Goal: Task Accomplishment & Management: Use online tool/utility

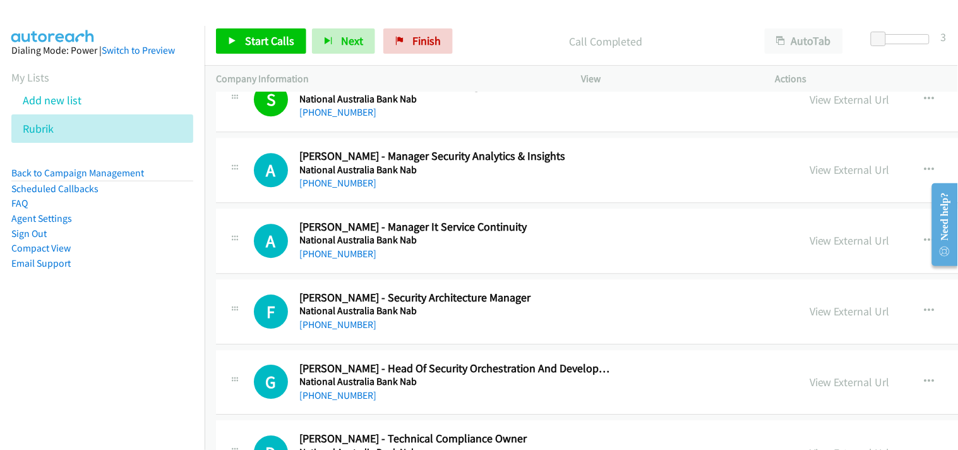
scroll to position [14453, 0]
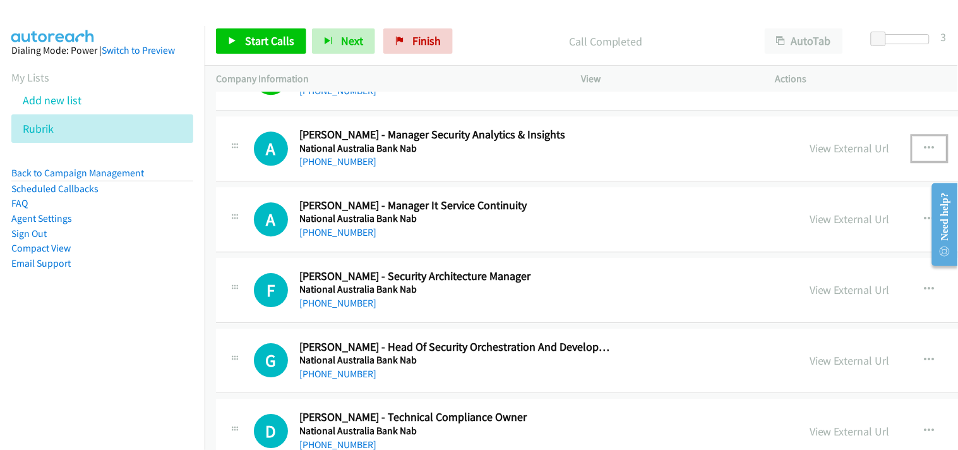
click at [924, 150] on icon "button" at bounding box center [929, 148] width 10 height 10
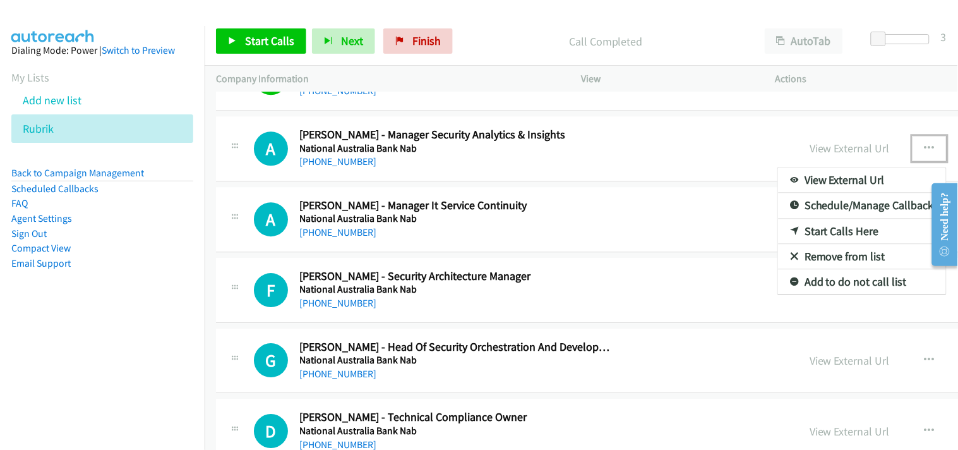
click at [778, 237] on link "Start Calls Here" at bounding box center [862, 230] width 168 height 25
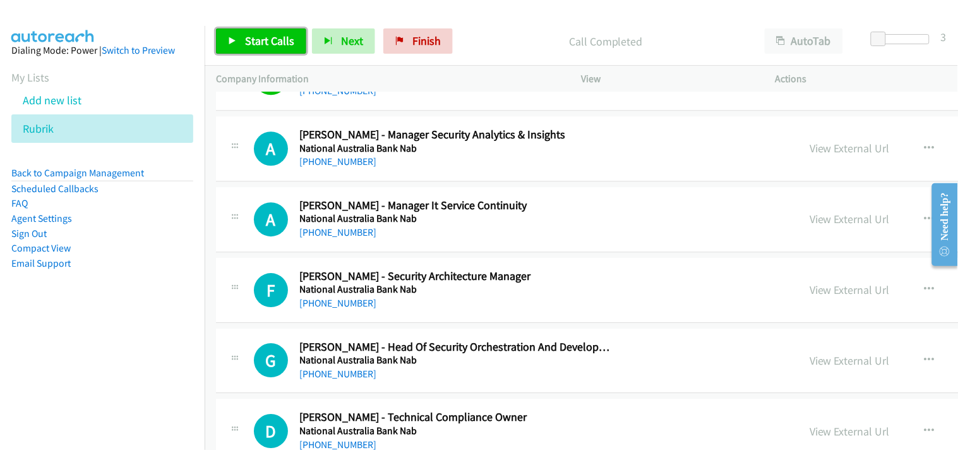
click at [260, 44] on span "Start Calls" at bounding box center [269, 40] width 49 height 15
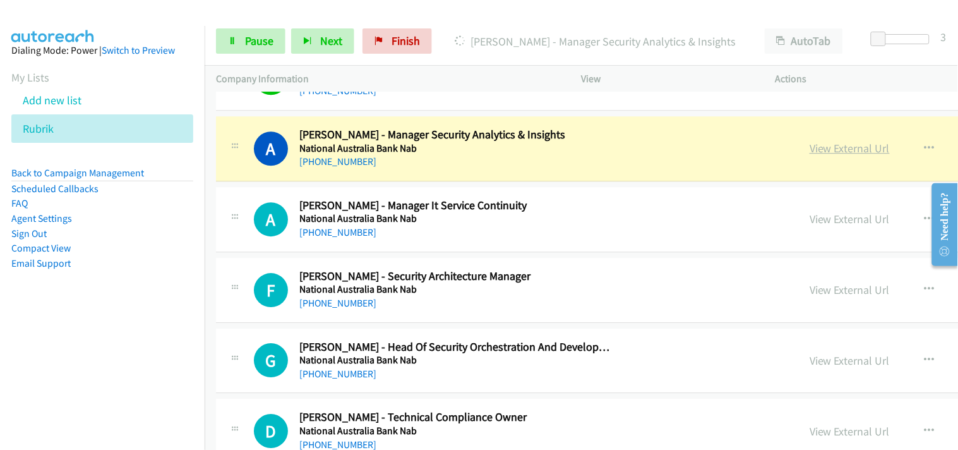
click at [810, 152] on link "View External Url" at bounding box center [850, 148] width 80 height 15
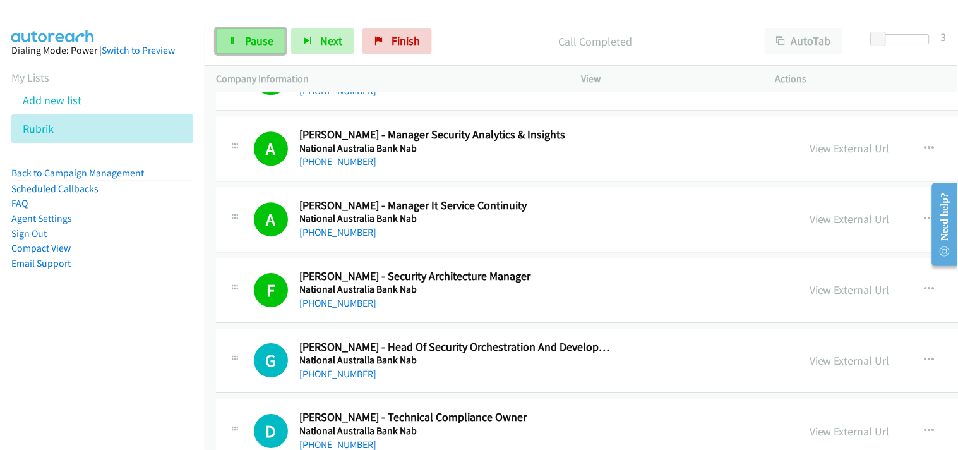
click at [253, 35] on span "Pause" at bounding box center [259, 40] width 28 height 15
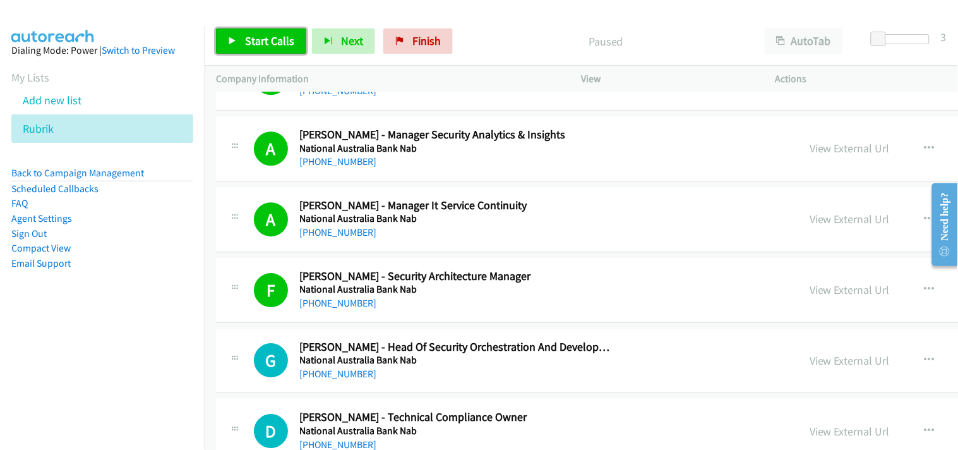
click at [294, 45] on link "Start Calls" at bounding box center [261, 40] width 90 height 25
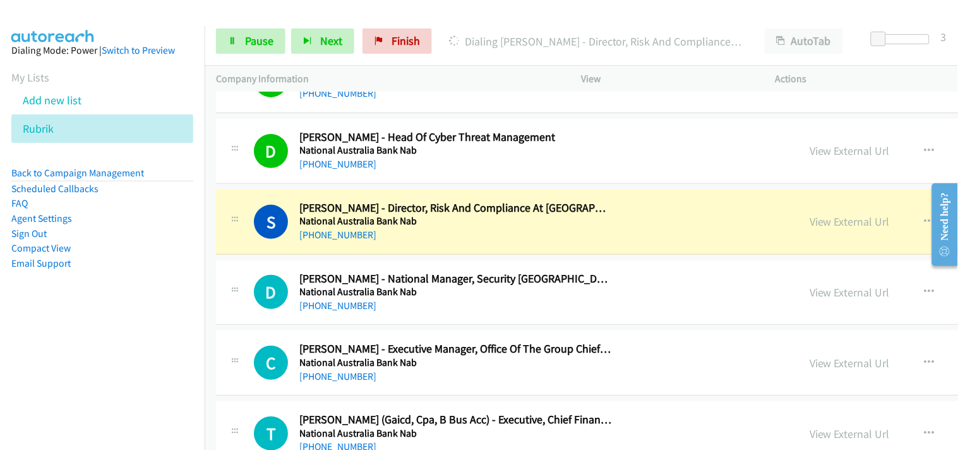
scroll to position [14944, 0]
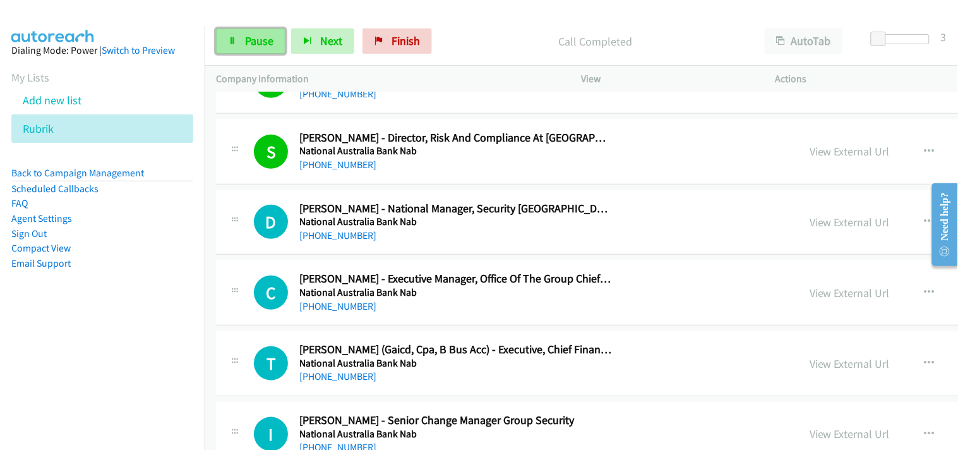
click at [250, 44] on span "Pause" at bounding box center [259, 40] width 28 height 15
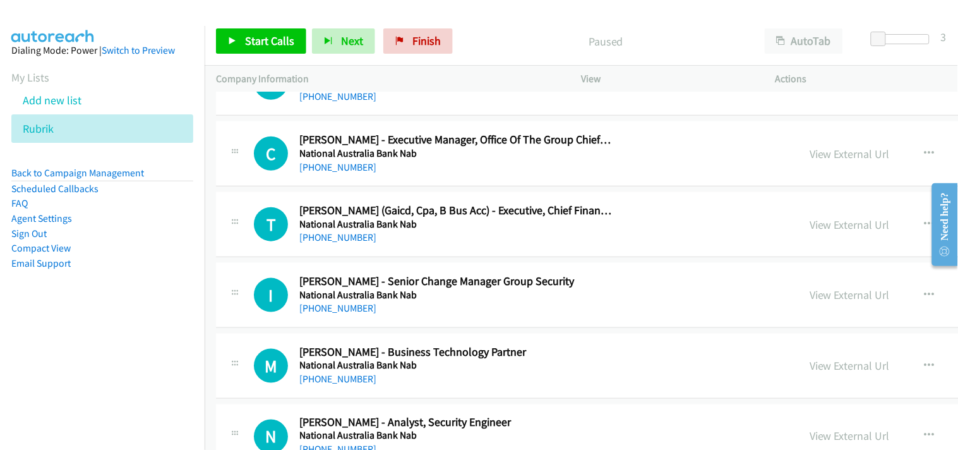
scroll to position [15084, 0]
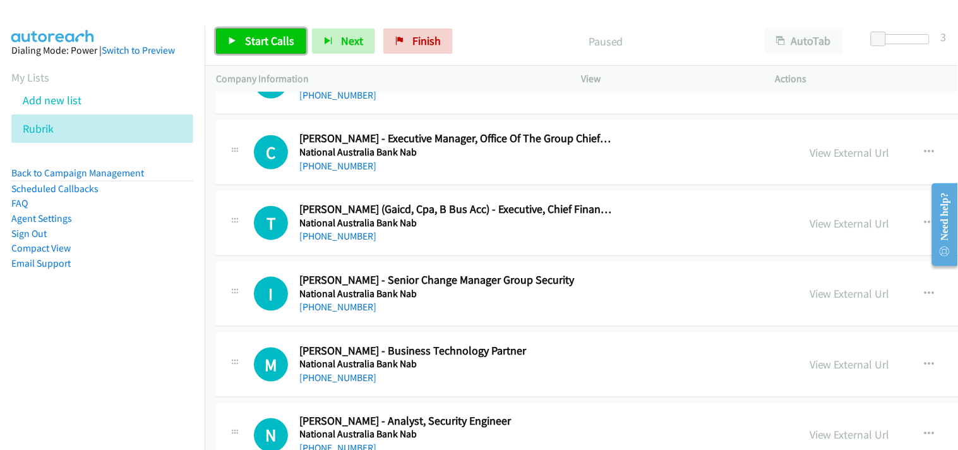
click at [275, 39] on span "Start Calls" at bounding box center [269, 40] width 49 height 15
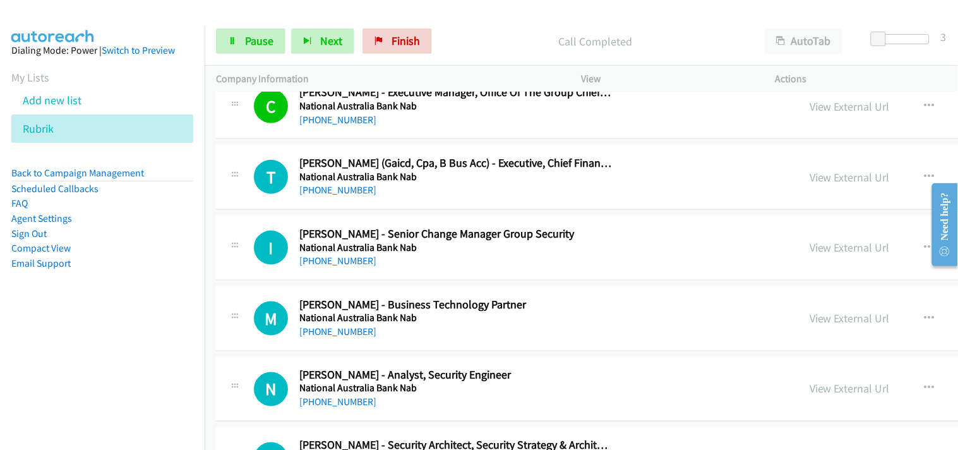
scroll to position [15155, 0]
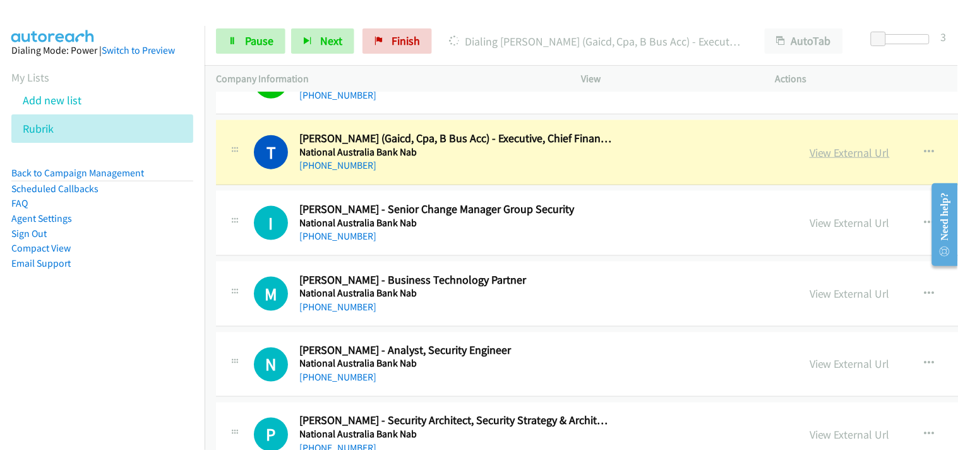
click at [810, 155] on link "View External Url" at bounding box center [850, 152] width 80 height 15
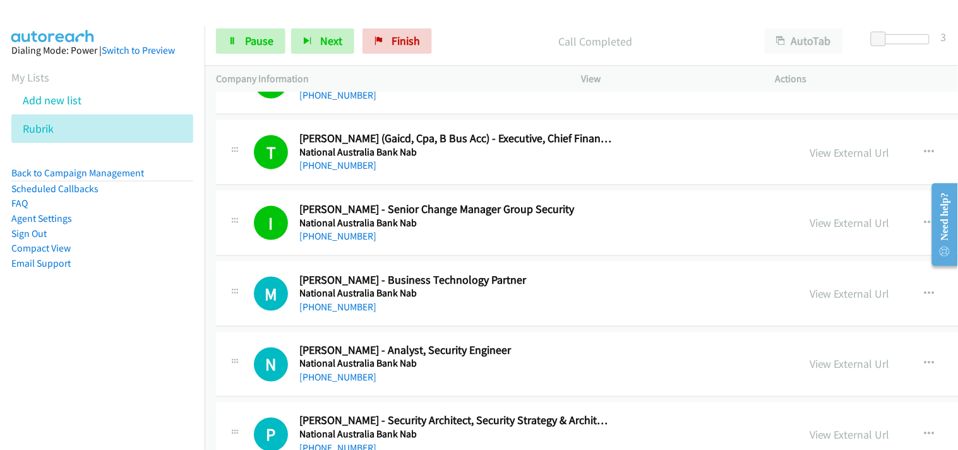
scroll to position [15225, 0]
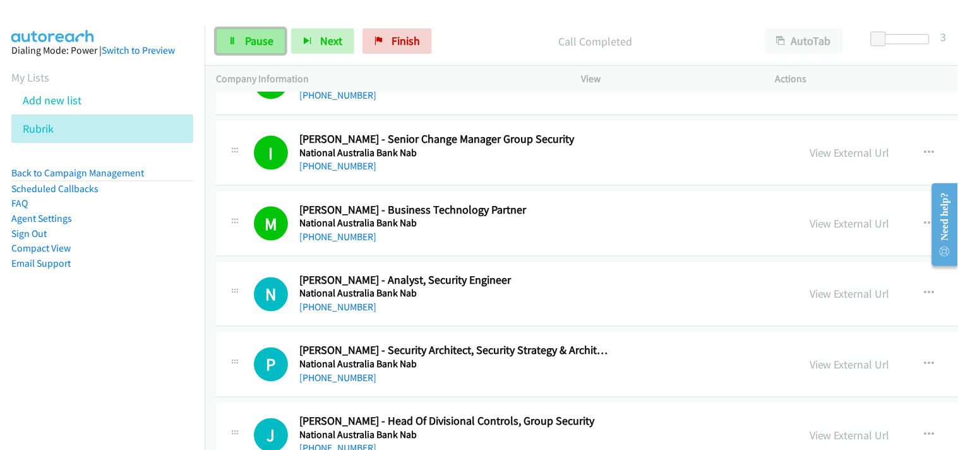
click at [256, 35] on span "Pause" at bounding box center [259, 40] width 28 height 15
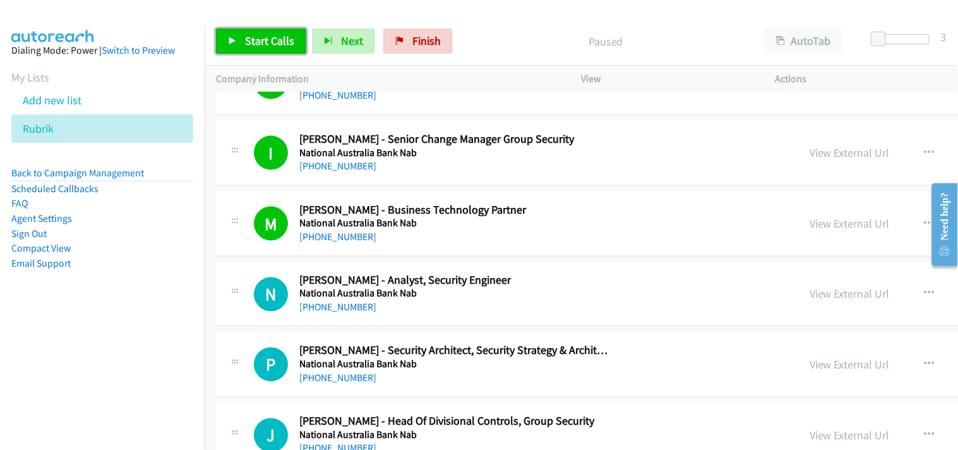
click at [256, 35] on span "Start Calls" at bounding box center [269, 40] width 49 height 15
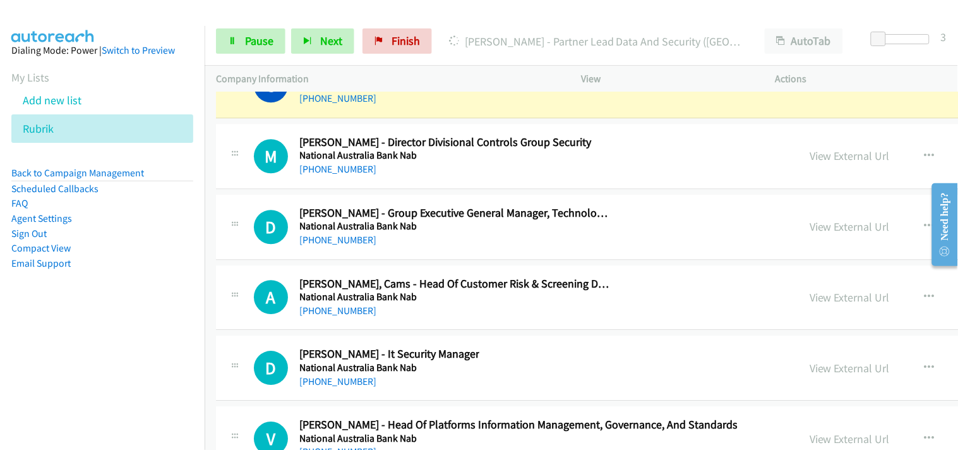
scroll to position [15575, 0]
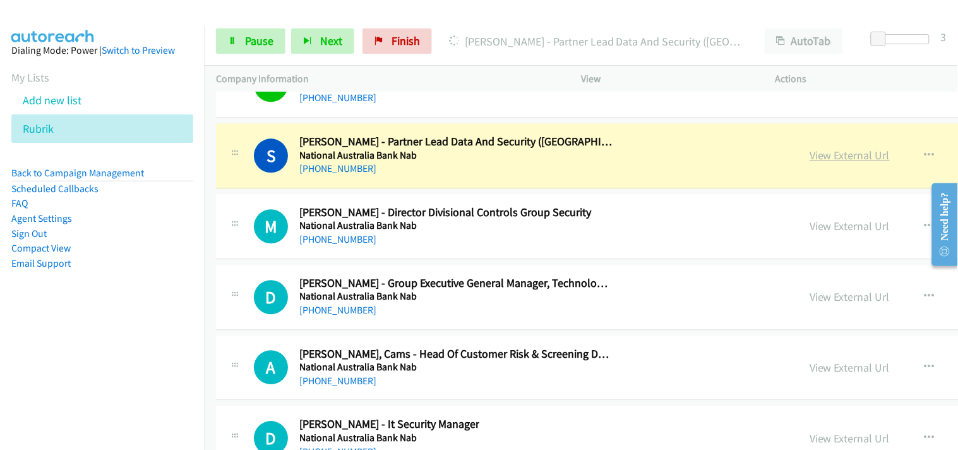
click at [810, 160] on link "View External Url" at bounding box center [850, 155] width 80 height 15
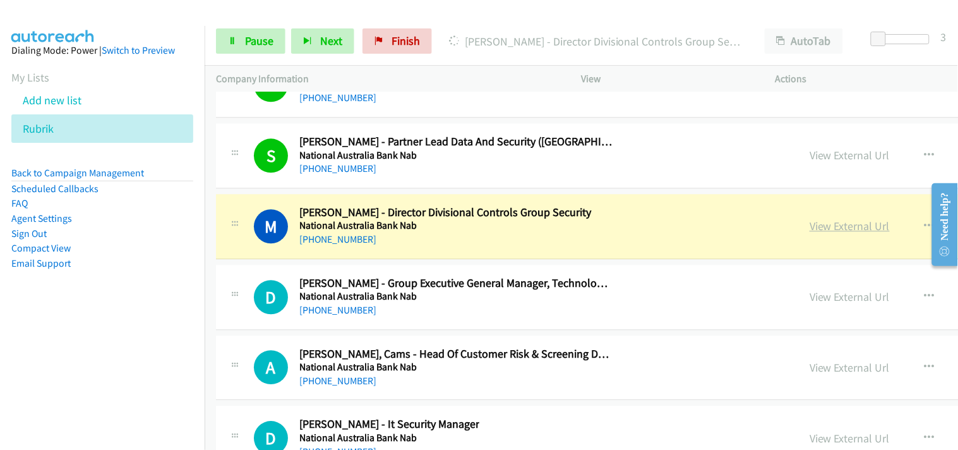
click at [810, 230] on link "View External Url" at bounding box center [850, 225] width 80 height 15
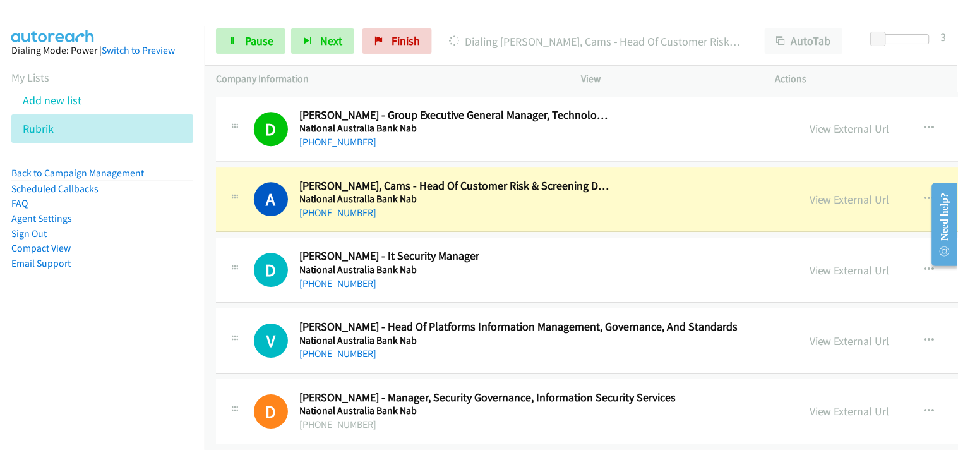
scroll to position [15786, 0]
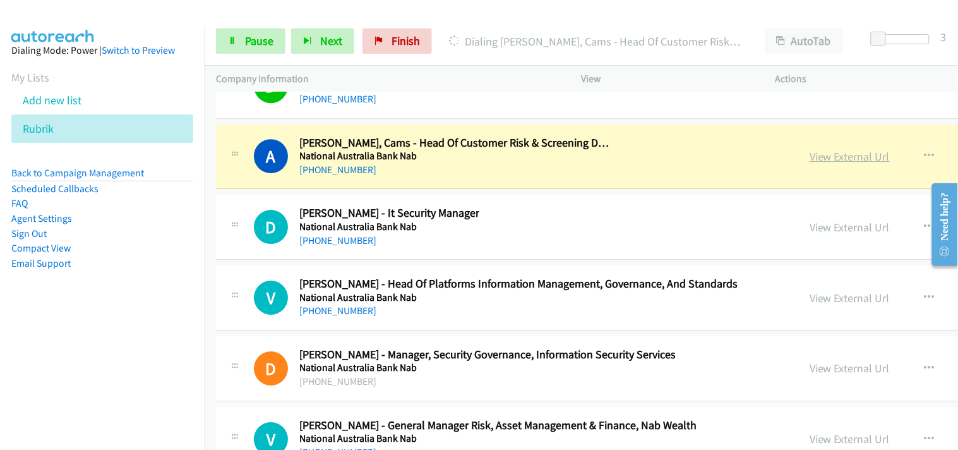
click at [810, 163] on link "View External Url" at bounding box center [850, 156] width 80 height 15
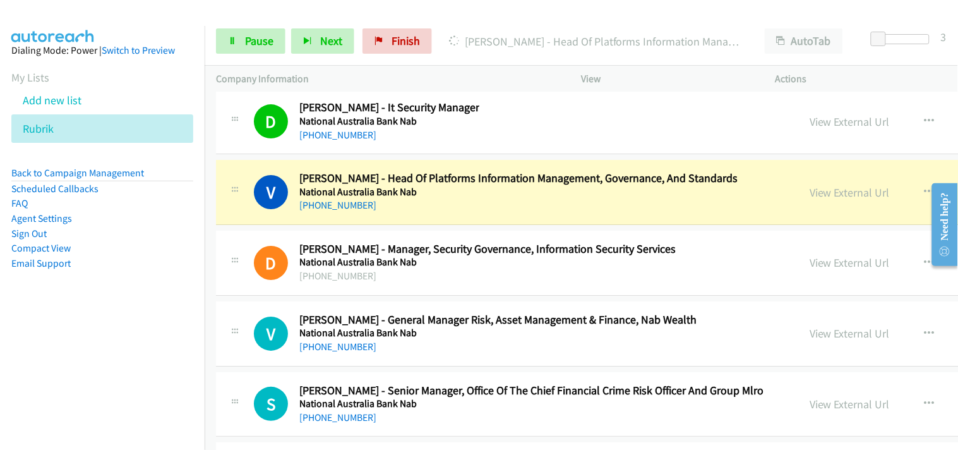
scroll to position [15926, 0]
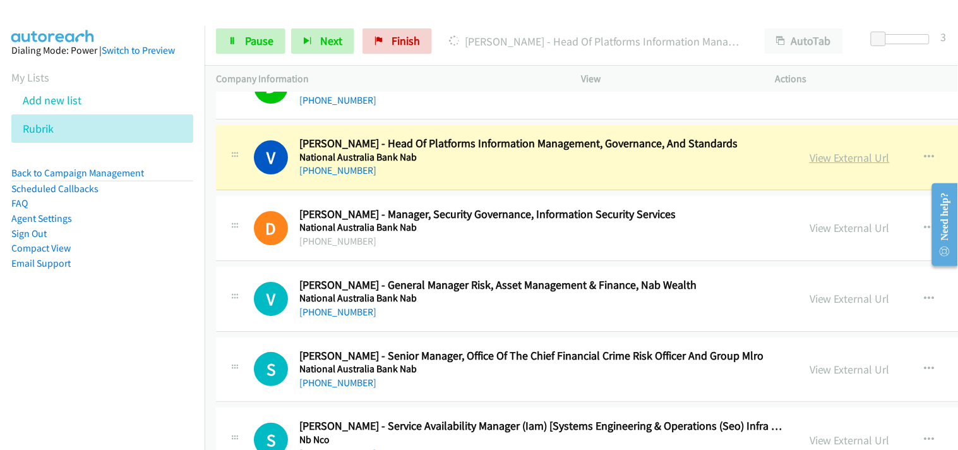
click at [810, 162] on link "View External Url" at bounding box center [850, 157] width 80 height 15
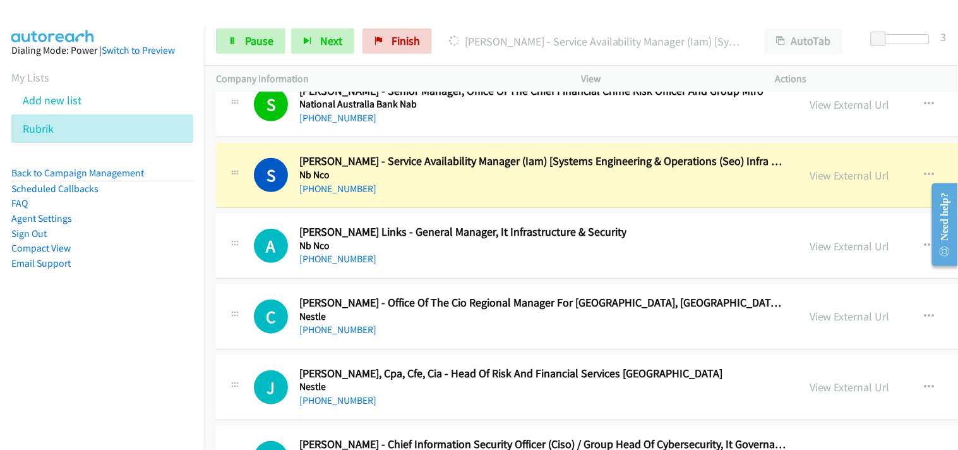
scroll to position [16207, 0]
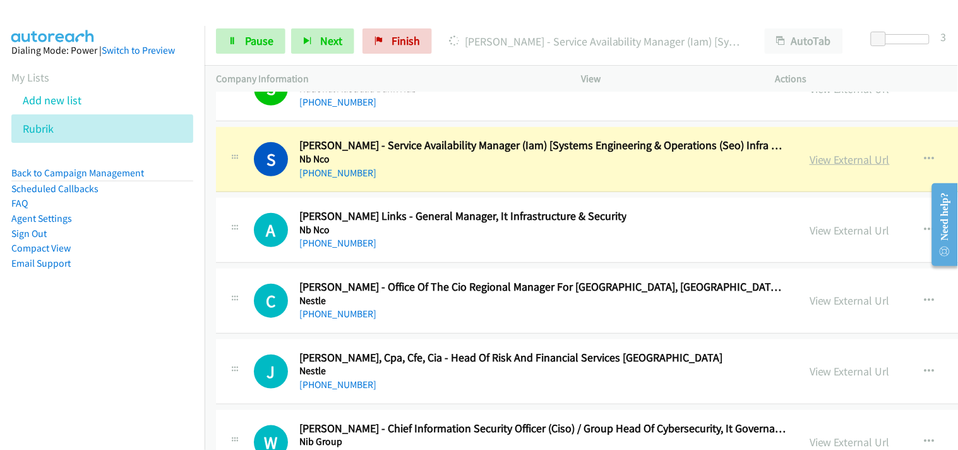
click at [810, 164] on link "View External Url" at bounding box center [850, 159] width 80 height 15
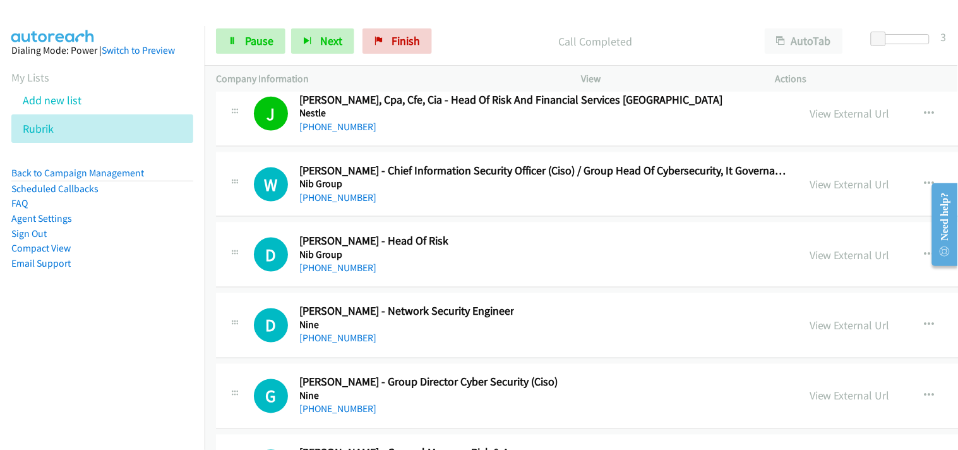
scroll to position [16488, 0]
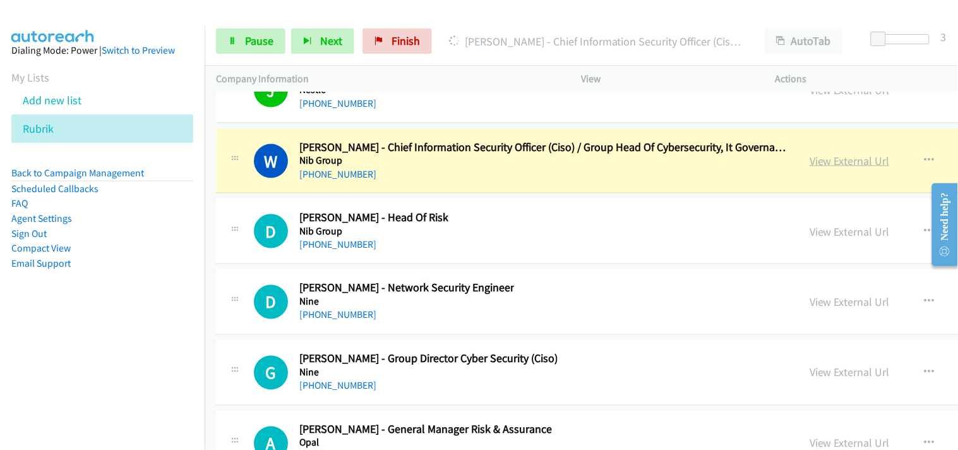
click at [810, 168] on link "View External Url" at bounding box center [850, 160] width 80 height 15
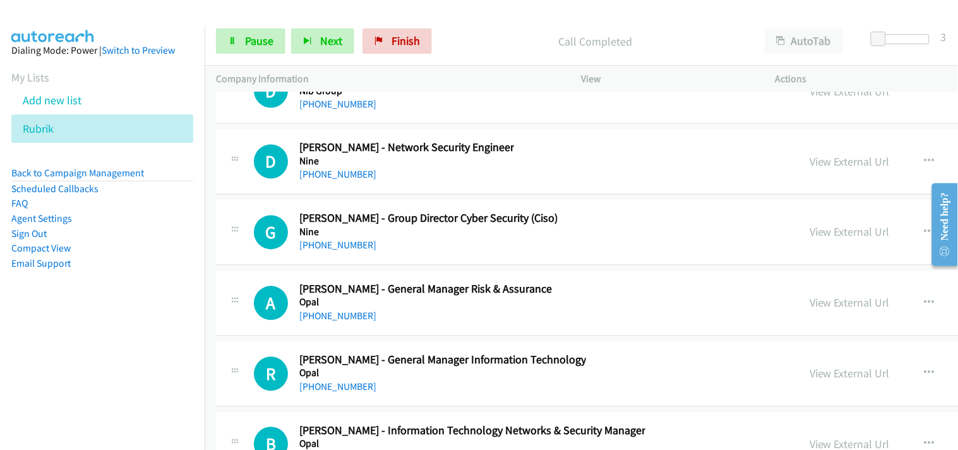
scroll to position [16558, 0]
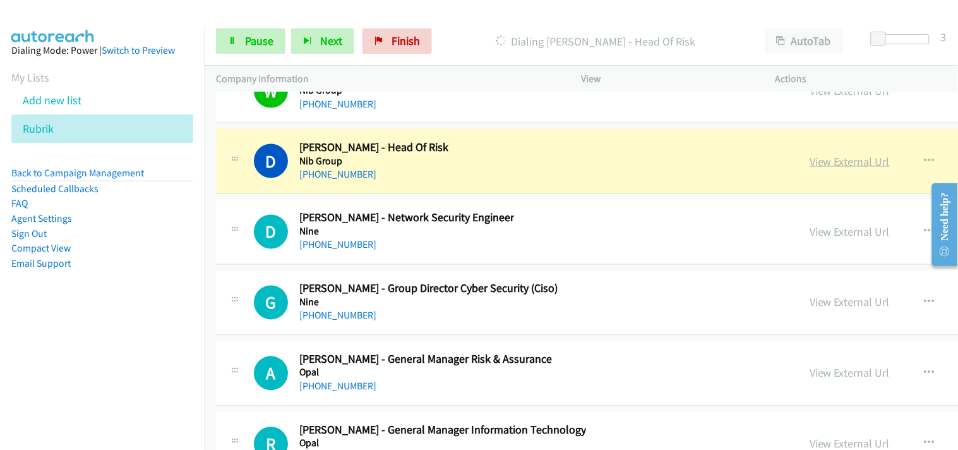
click at [810, 167] on link "View External Url" at bounding box center [850, 161] width 80 height 15
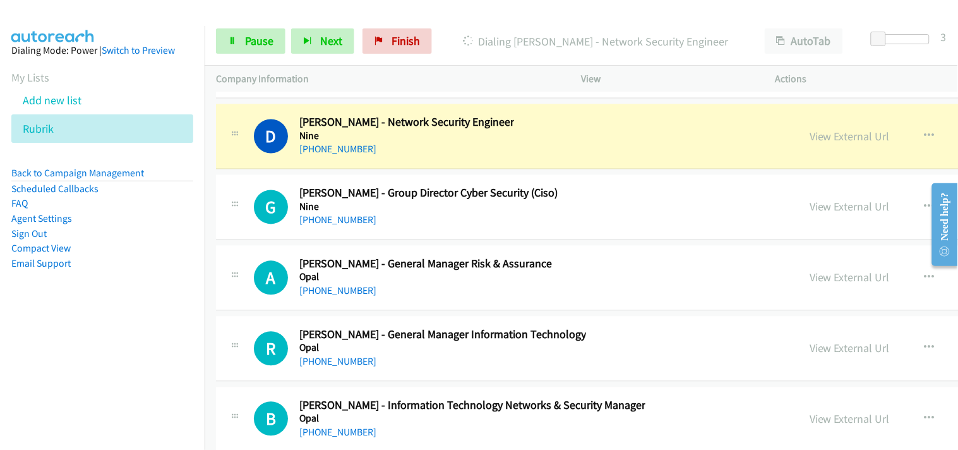
scroll to position [16628, 0]
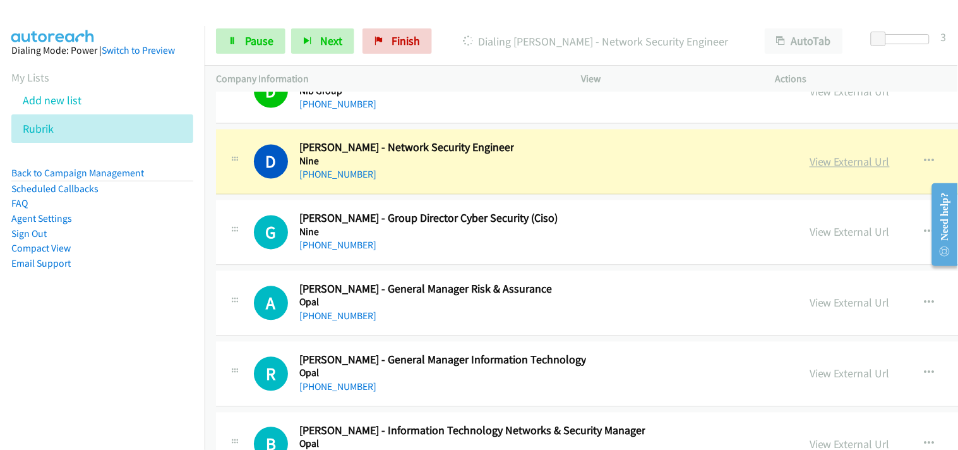
click at [810, 167] on link "View External Url" at bounding box center [850, 162] width 80 height 15
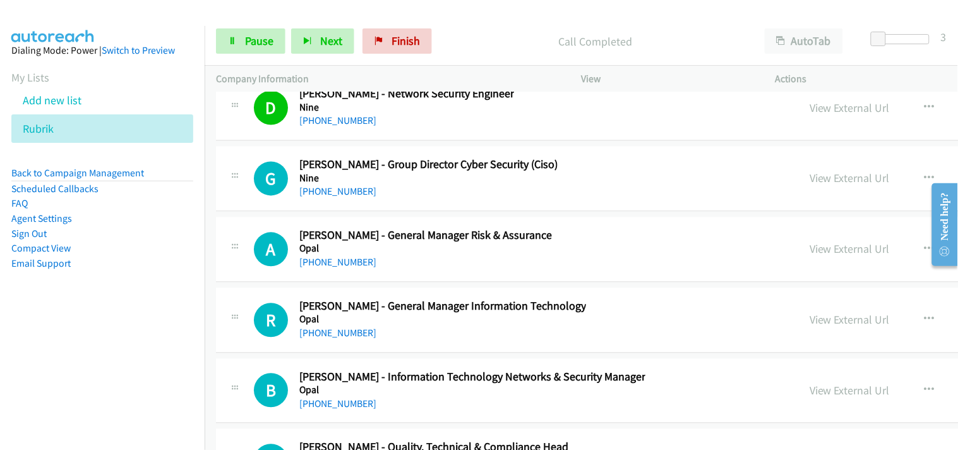
scroll to position [16698, 0]
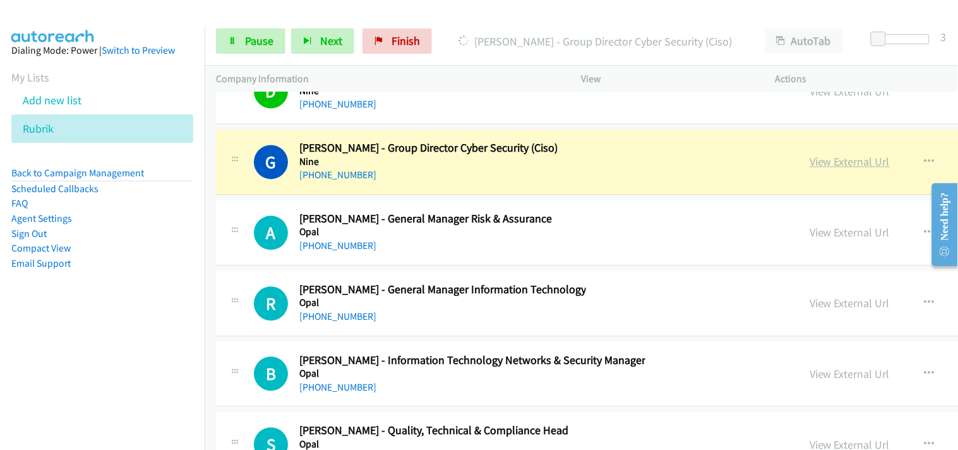
click at [810, 165] on link "View External Url" at bounding box center [850, 162] width 80 height 15
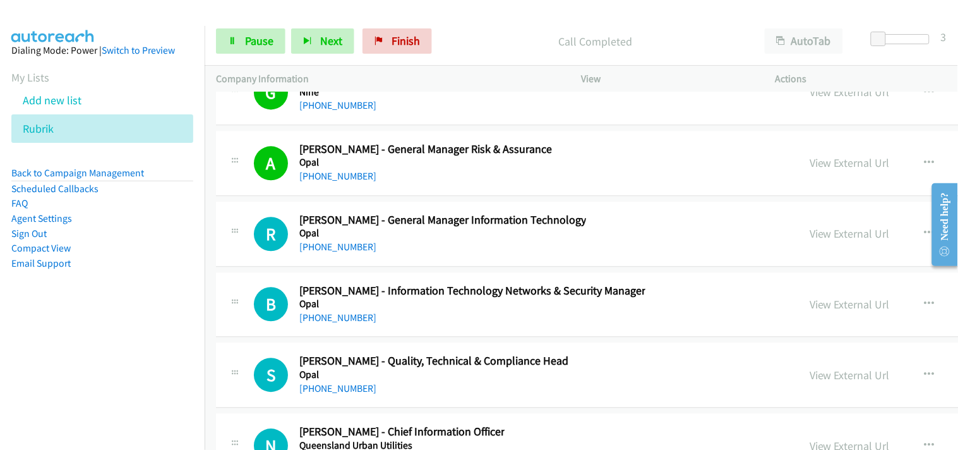
scroll to position [16838, 0]
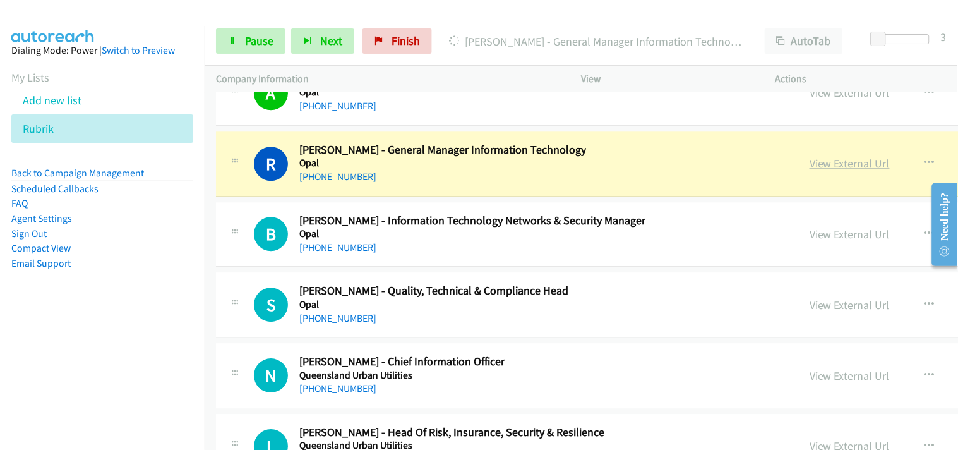
click at [810, 166] on link "View External Url" at bounding box center [850, 163] width 80 height 15
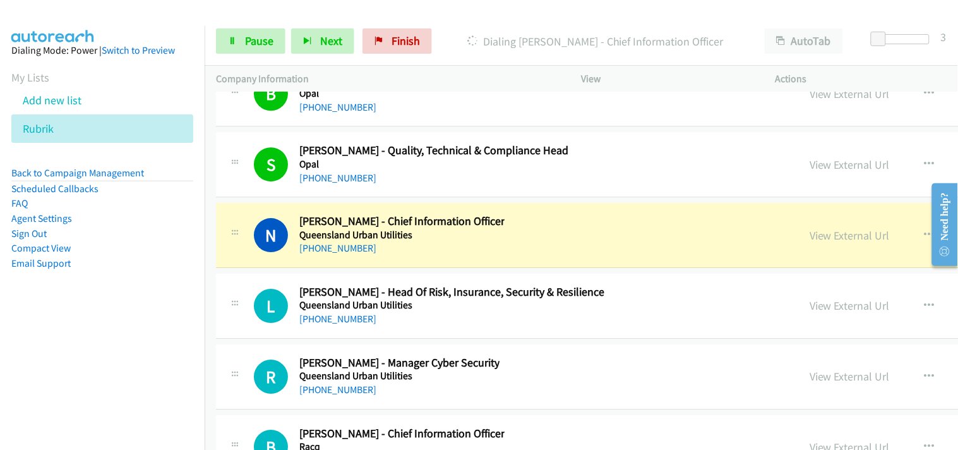
scroll to position [17049, 0]
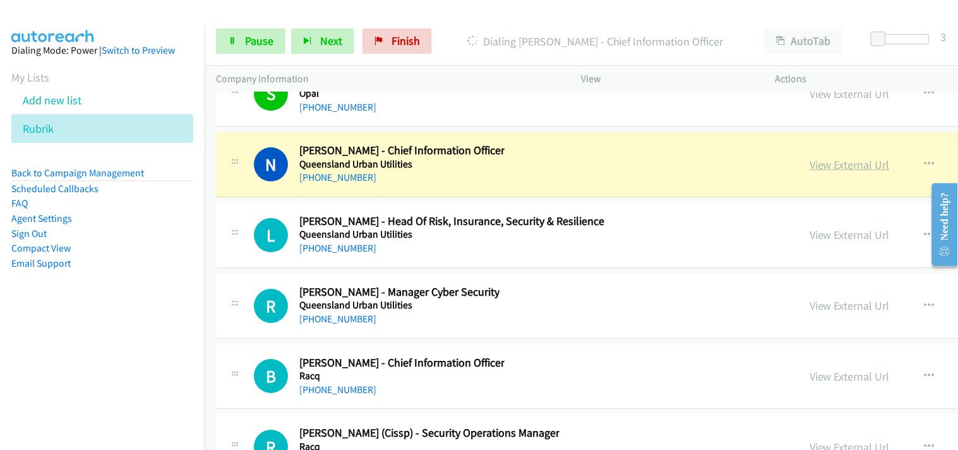
click at [810, 170] on link "View External Url" at bounding box center [850, 164] width 80 height 15
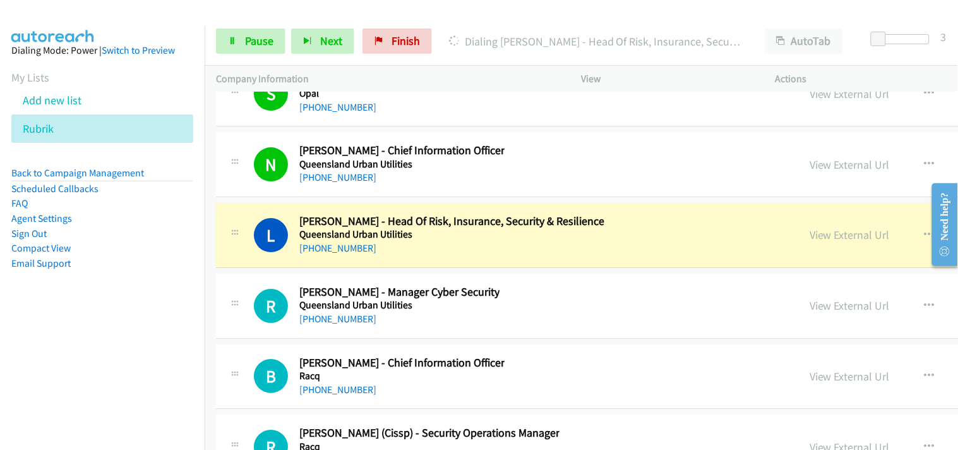
scroll to position [17119, 0]
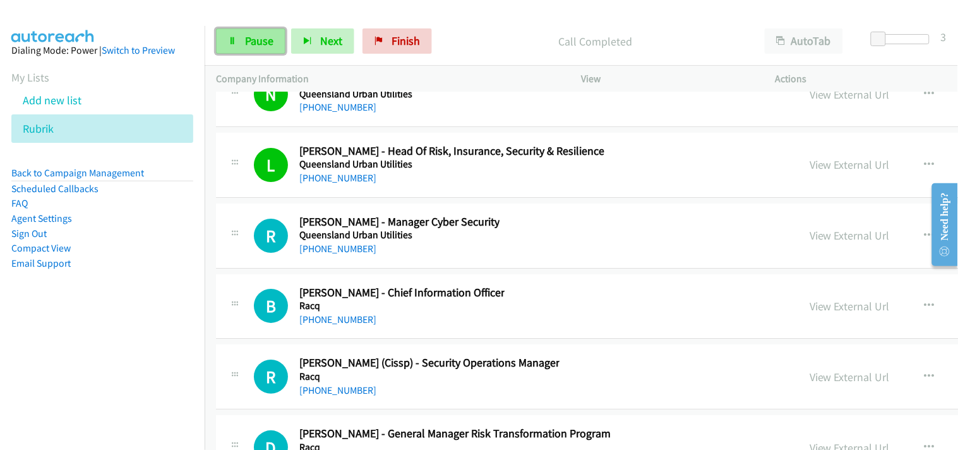
click at [249, 36] on span "Pause" at bounding box center [259, 40] width 28 height 15
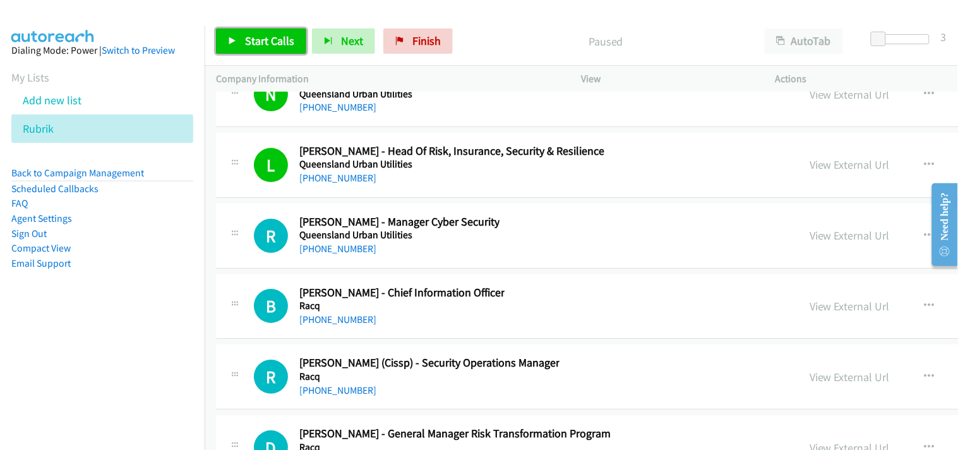
click at [264, 30] on link "Start Calls" at bounding box center [261, 40] width 90 height 25
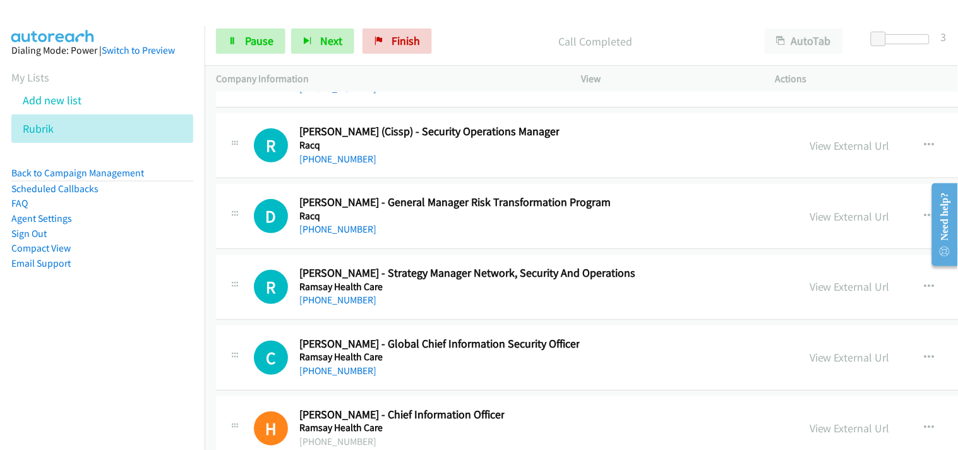
scroll to position [17329, 0]
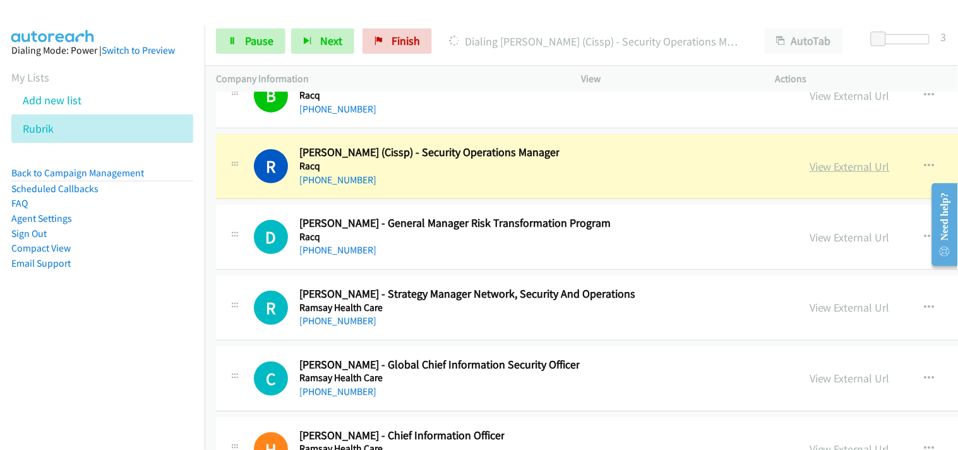
click at [810, 174] on link "View External Url" at bounding box center [850, 166] width 80 height 15
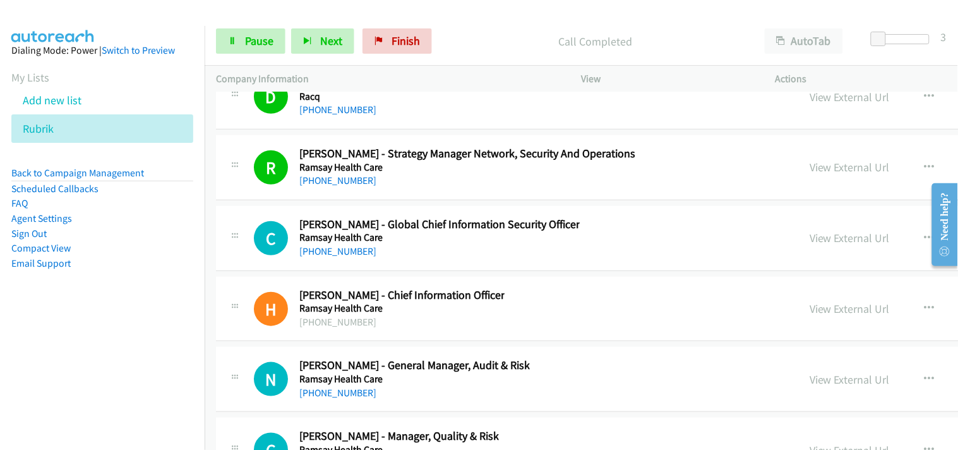
scroll to position [17540, 0]
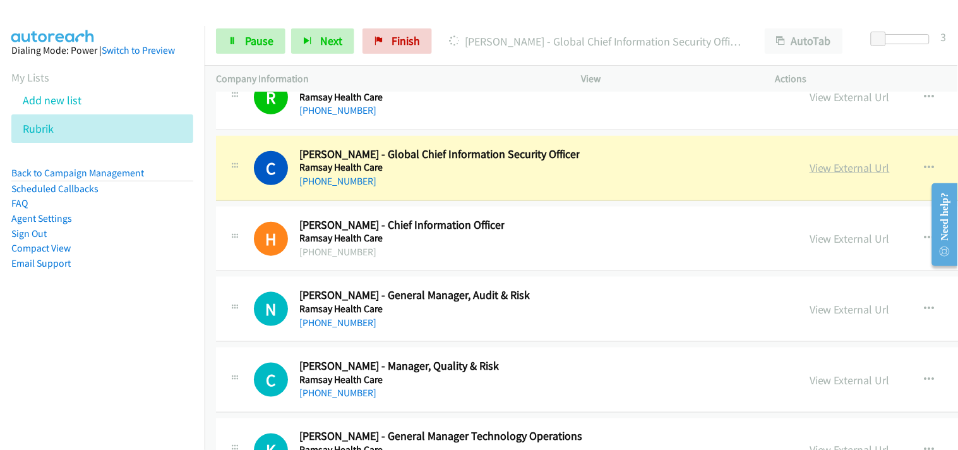
click at [810, 175] on link "View External Url" at bounding box center [850, 167] width 80 height 15
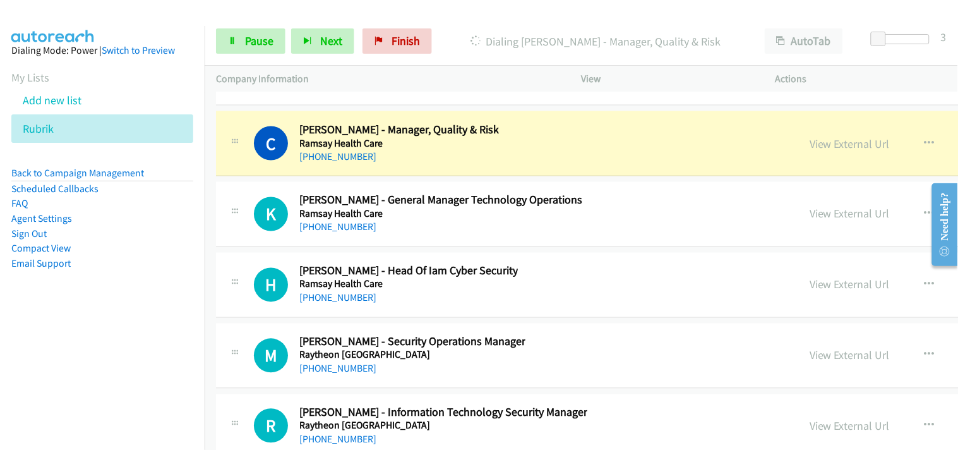
scroll to position [17751, 0]
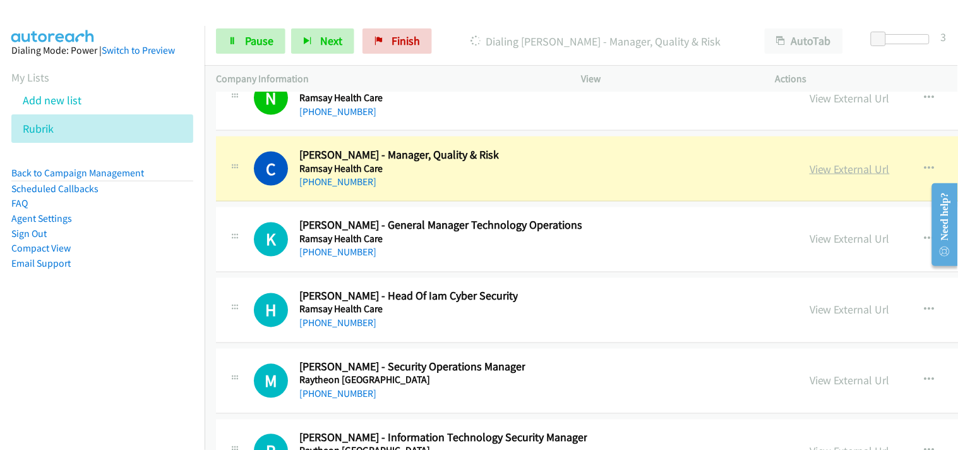
click at [810, 170] on link "View External Url" at bounding box center [850, 169] width 80 height 15
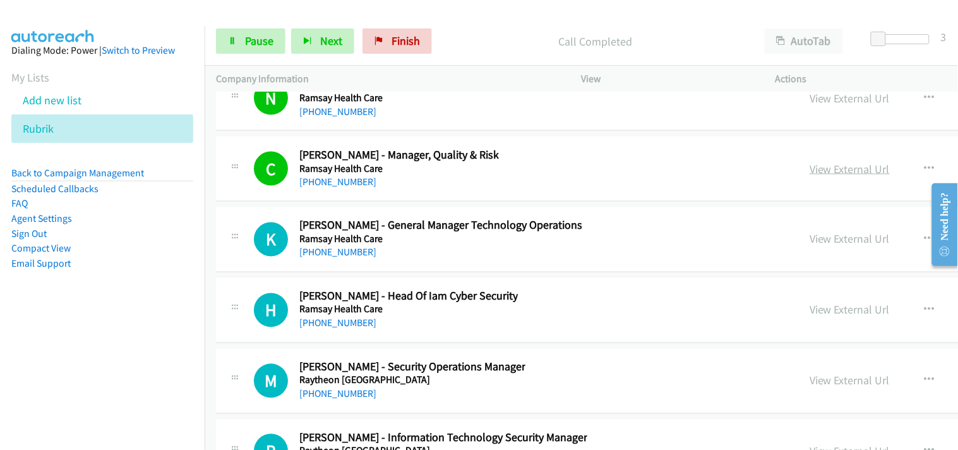
click at [810, 176] on link "View External Url" at bounding box center [850, 169] width 80 height 15
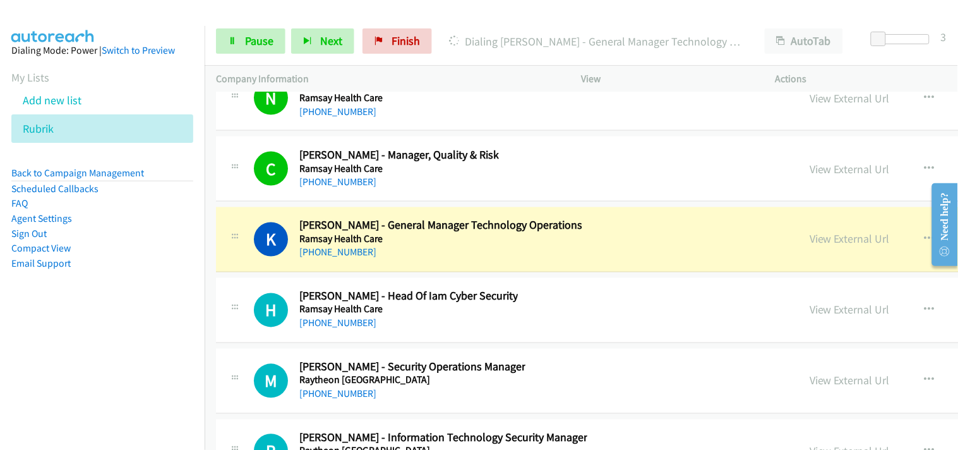
scroll to position [17821, 0]
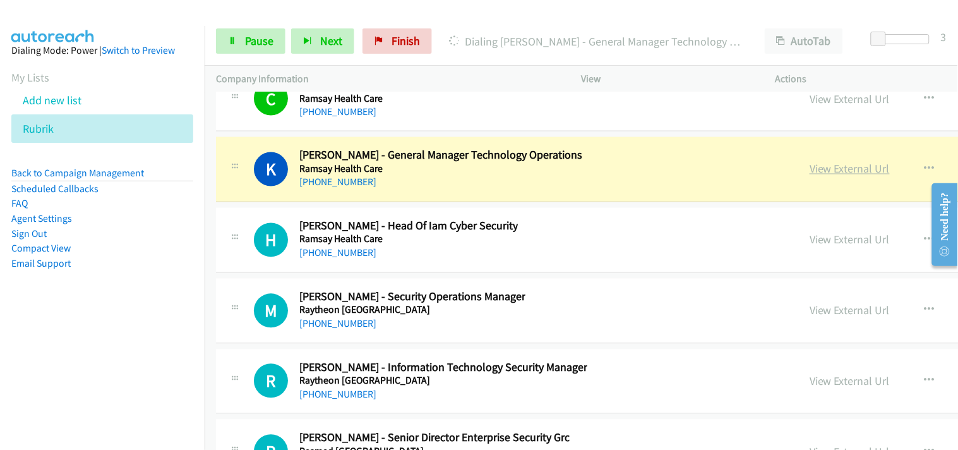
click at [810, 173] on link "View External Url" at bounding box center [850, 169] width 80 height 15
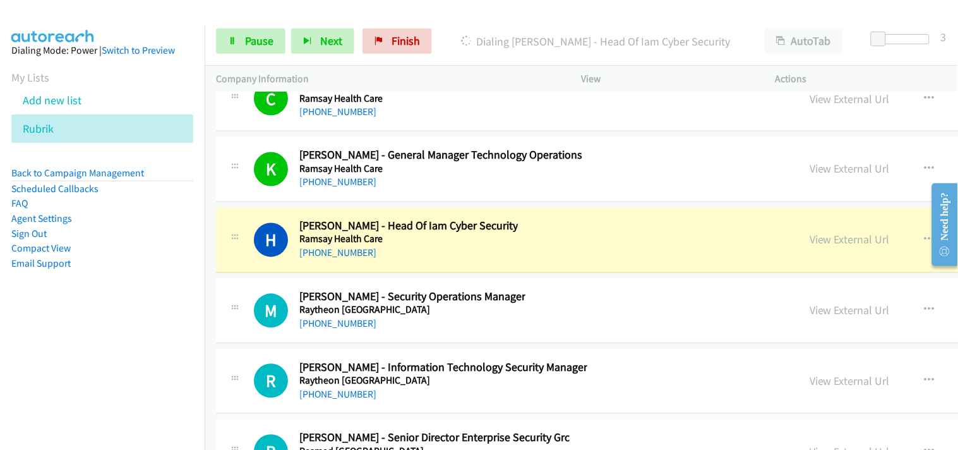
scroll to position [17891, 0]
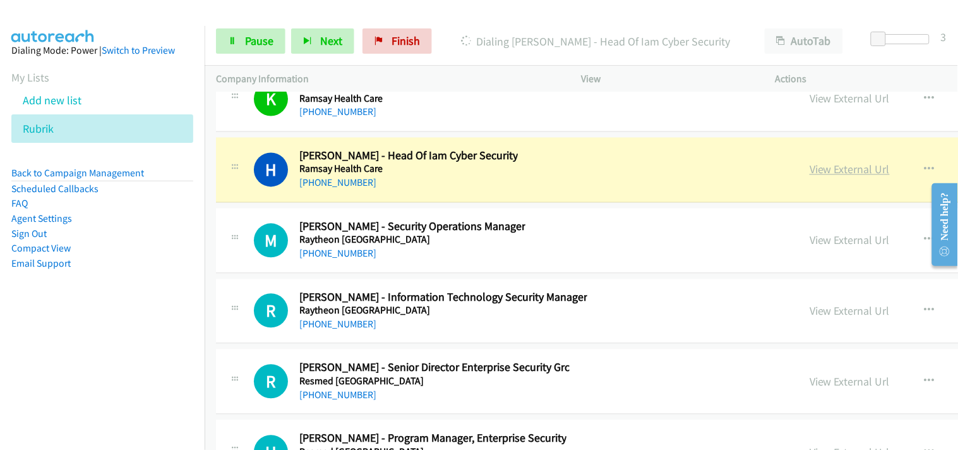
click at [810, 174] on link "View External Url" at bounding box center [850, 169] width 80 height 15
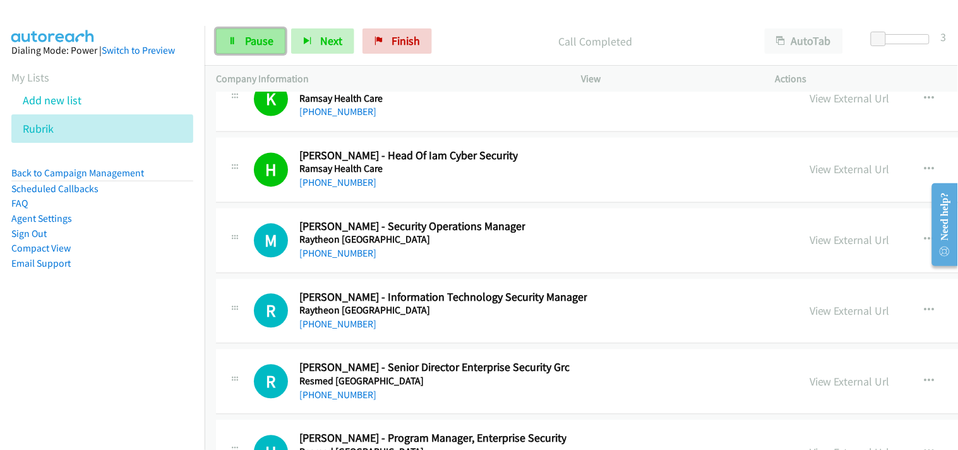
click at [261, 36] on span "Pause" at bounding box center [259, 40] width 28 height 15
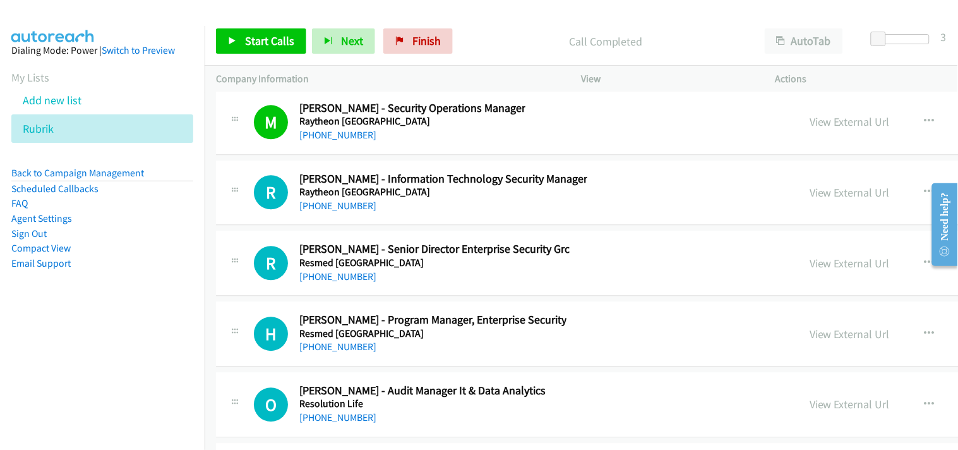
scroll to position [18031, 0]
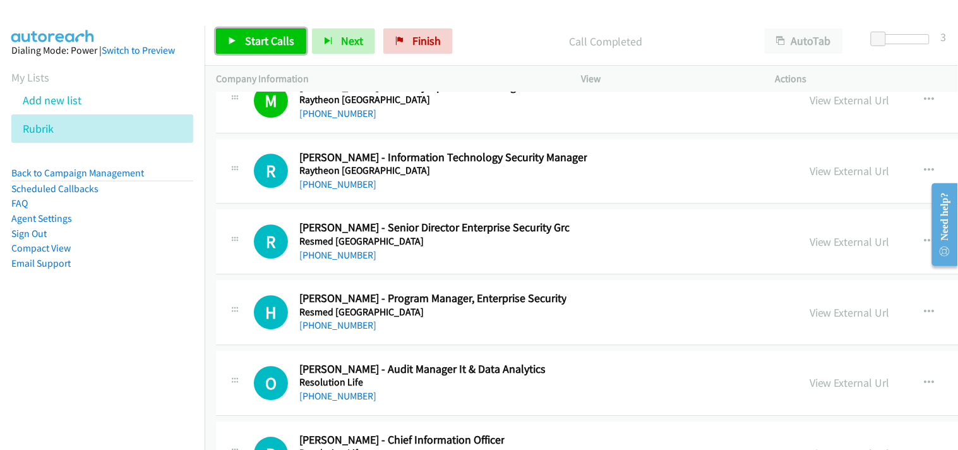
click at [273, 47] on span "Start Calls" at bounding box center [269, 40] width 49 height 15
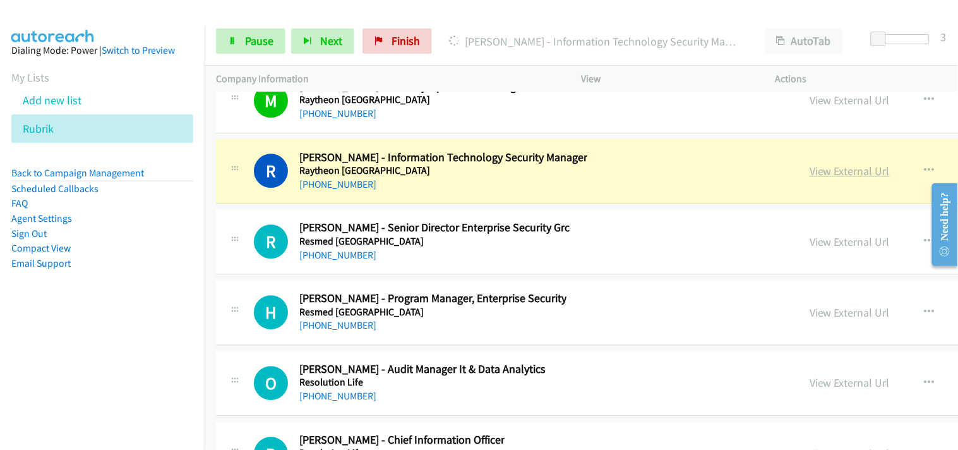
click at [810, 173] on link "View External Url" at bounding box center [850, 171] width 80 height 15
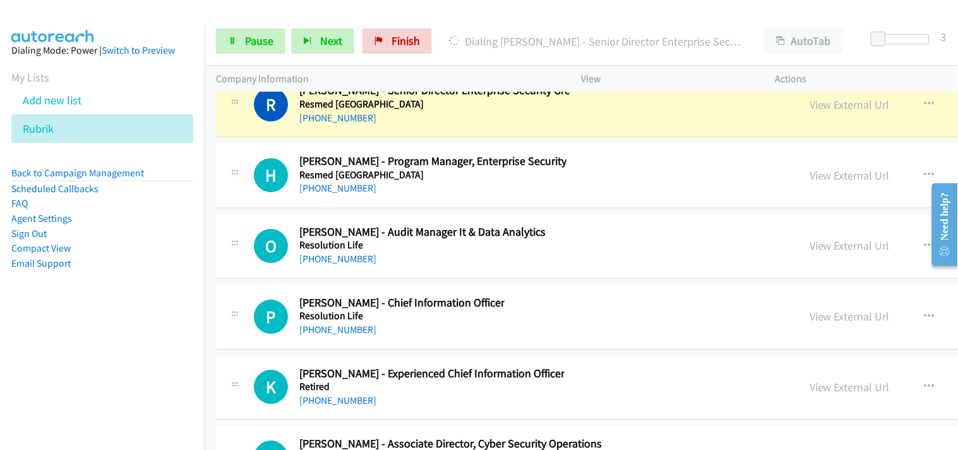
scroll to position [18171, 0]
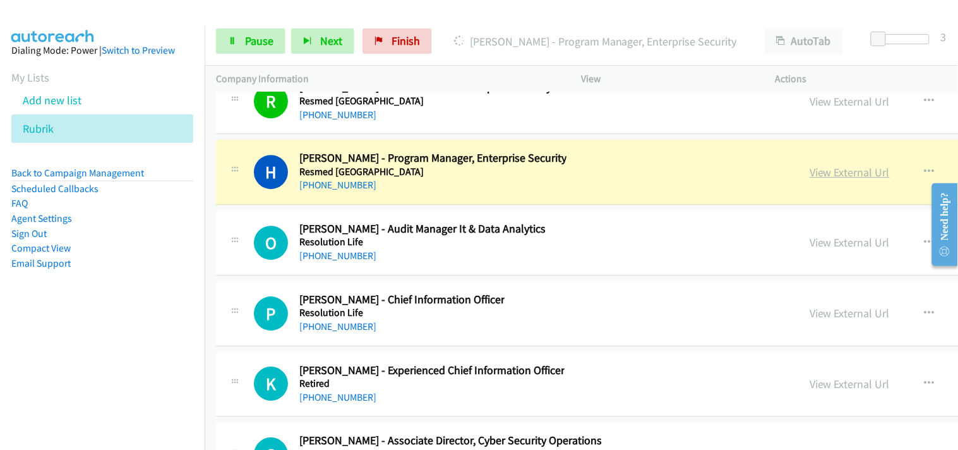
click at [810, 178] on link "View External Url" at bounding box center [850, 172] width 80 height 15
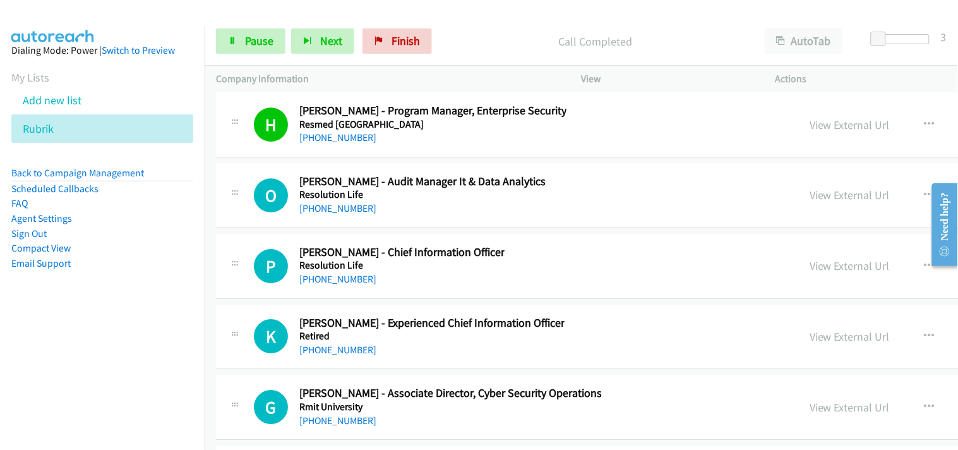
scroll to position [18241, 0]
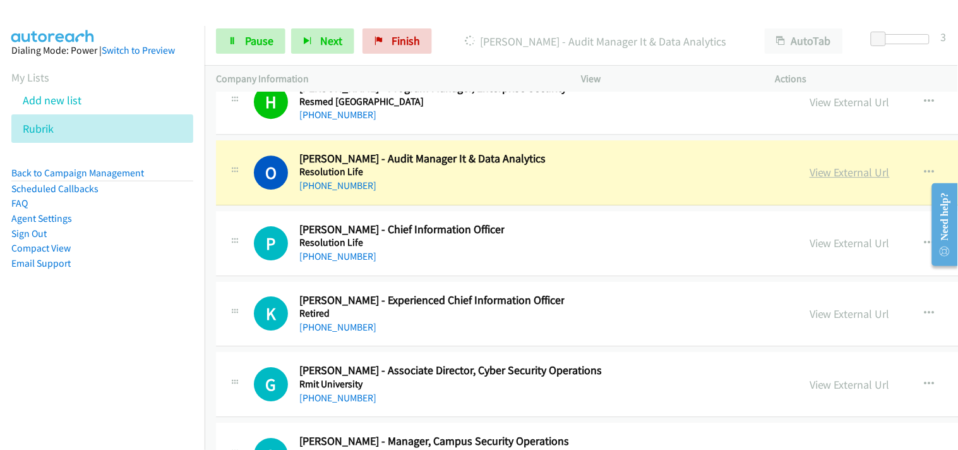
click at [810, 177] on link "View External Url" at bounding box center [850, 172] width 80 height 15
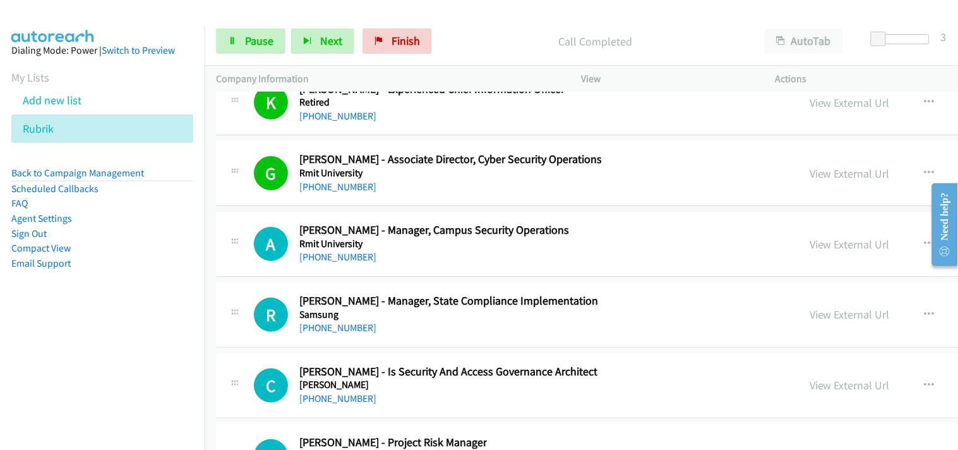
scroll to position [18522, 0]
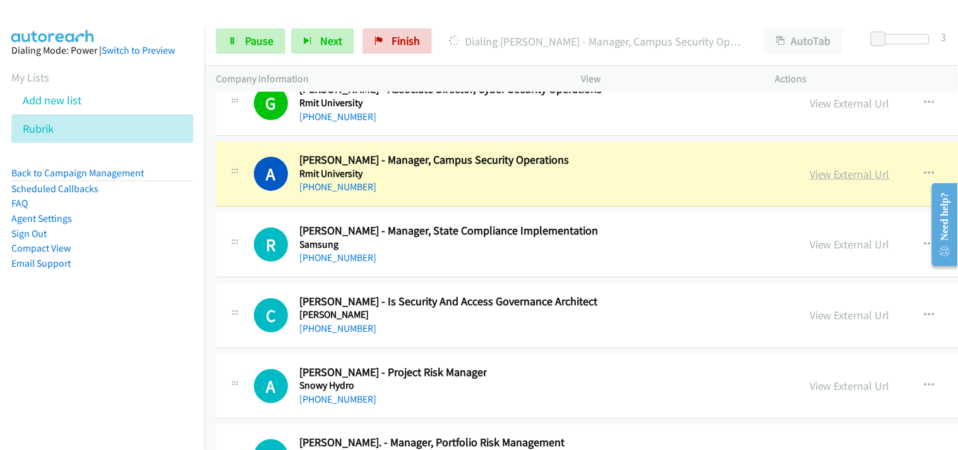
click at [810, 176] on link "View External Url" at bounding box center [850, 174] width 80 height 15
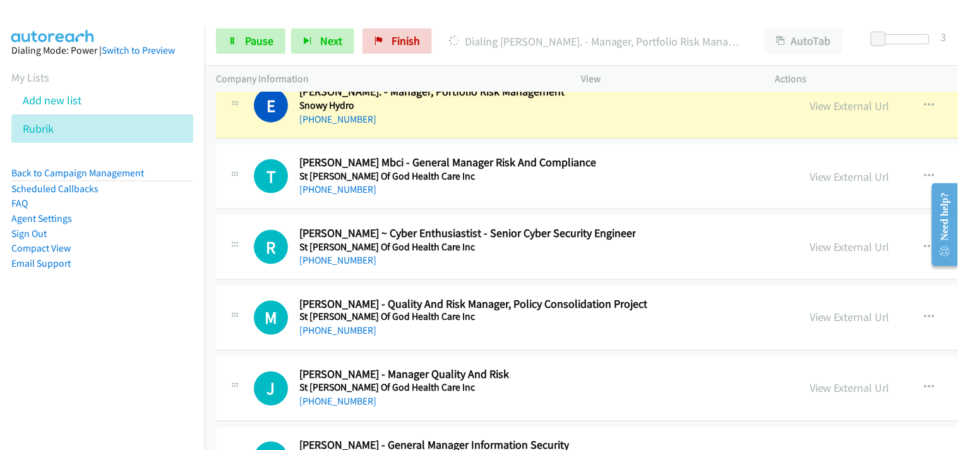
scroll to position [18803, 0]
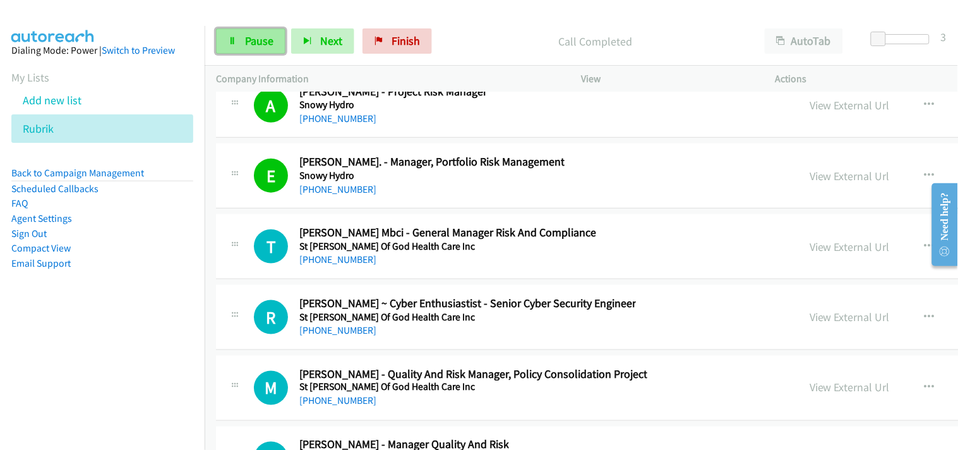
click at [266, 35] on span "Pause" at bounding box center [259, 40] width 28 height 15
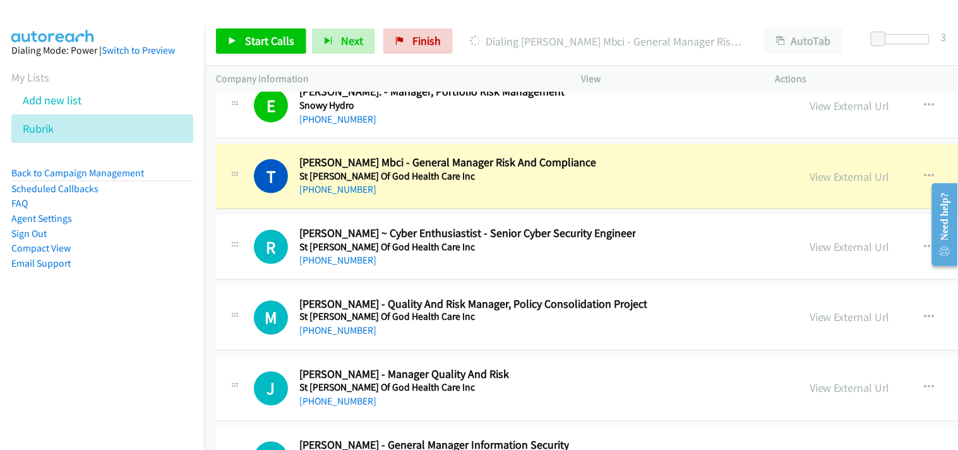
scroll to position [18943, 0]
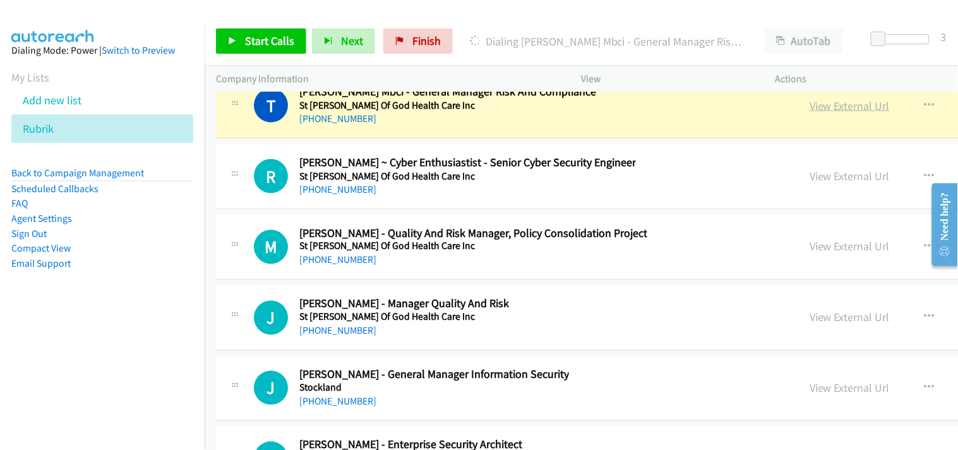
click at [810, 113] on link "View External Url" at bounding box center [850, 106] width 80 height 15
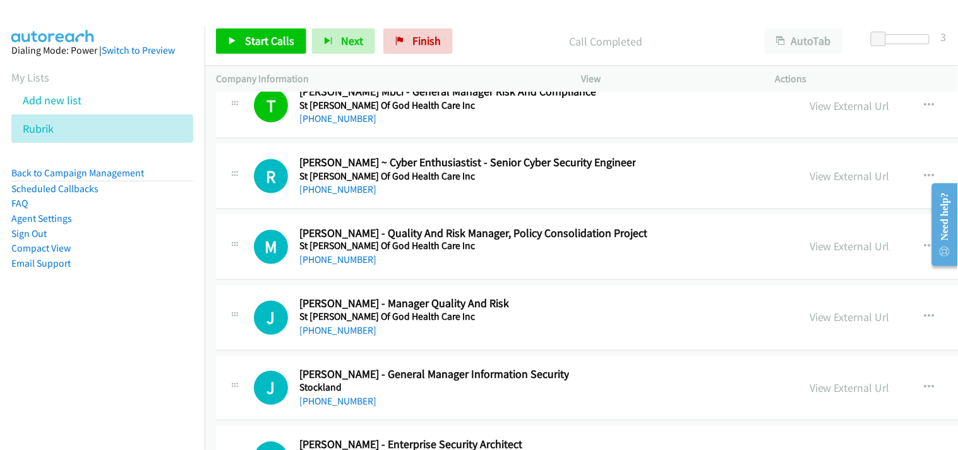
scroll to position [18873, 0]
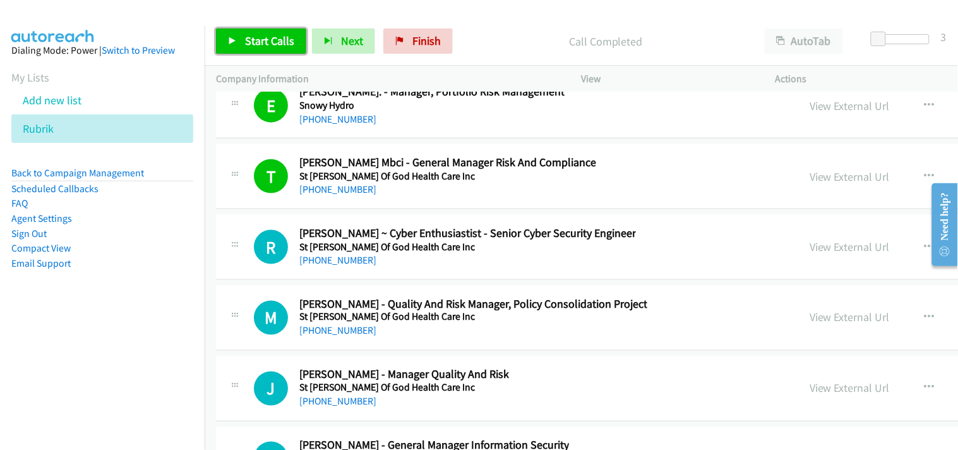
click at [248, 51] on link "Start Calls" at bounding box center [261, 40] width 90 height 25
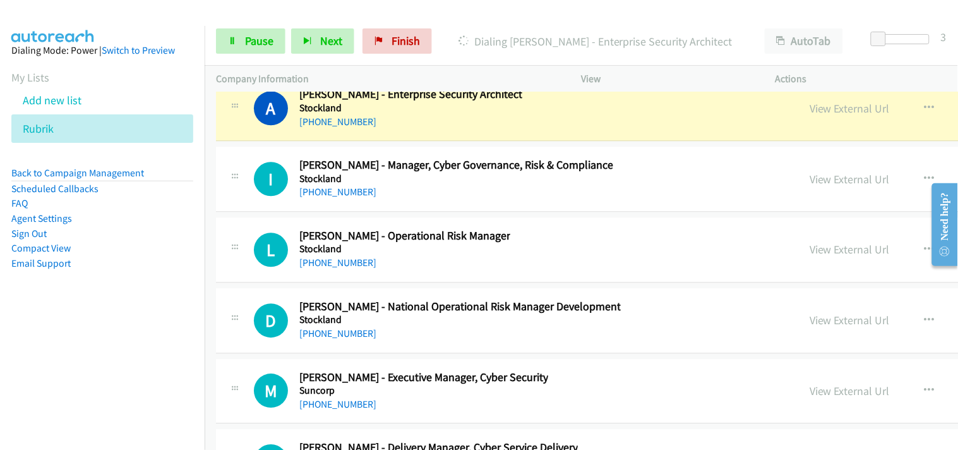
scroll to position [19224, 0]
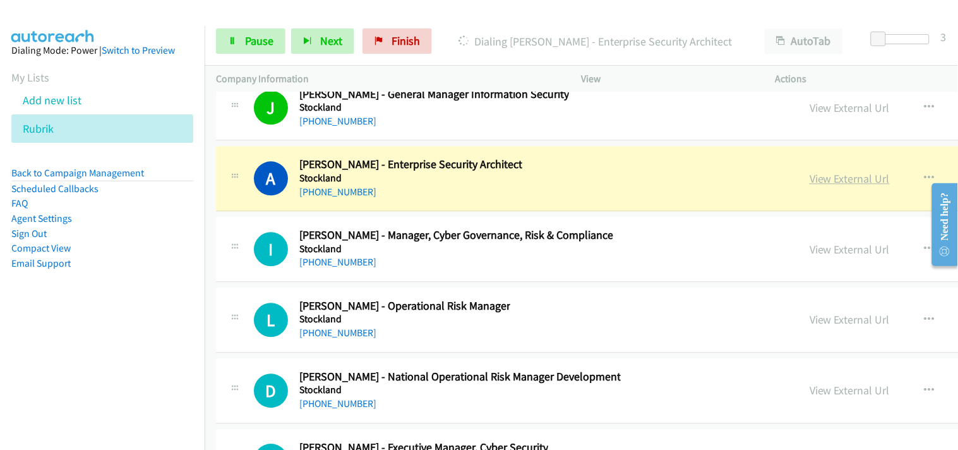
click at [810, 181] on link "View External Url" at bounding box center [850, 178] width 80 height 15
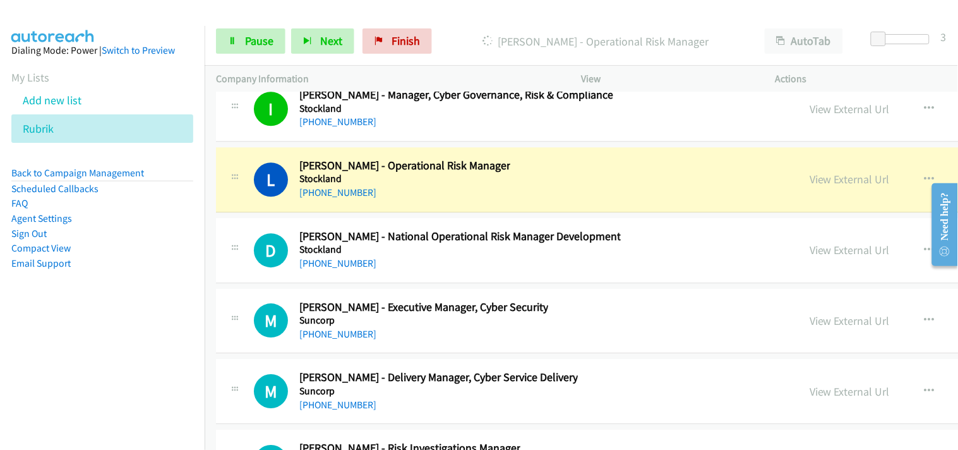
scroll to position [19434, 0]
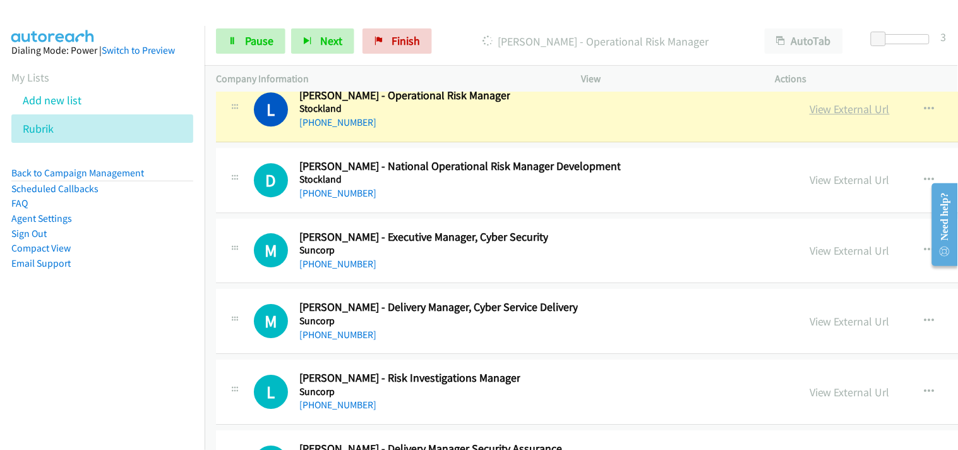
click at [810, 116] on link "View External Url" at bounding box center [850, 109] width 80 height 15
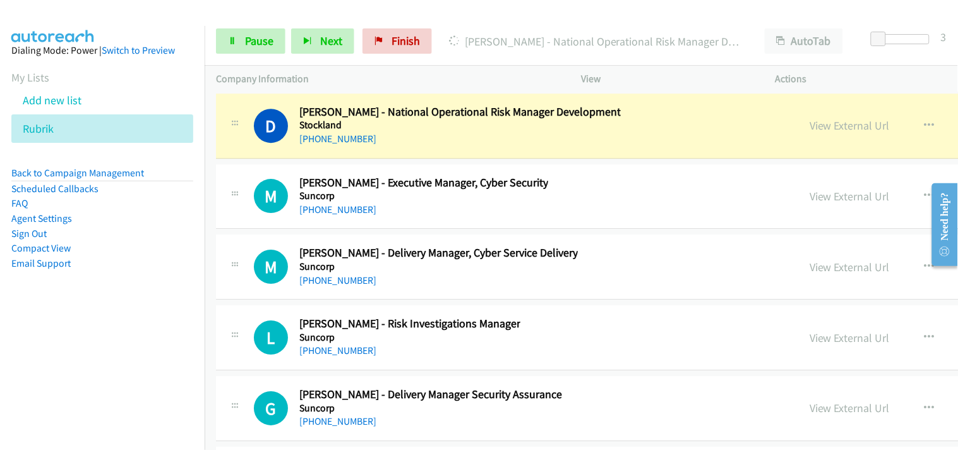
scroll to position [19504, 0]
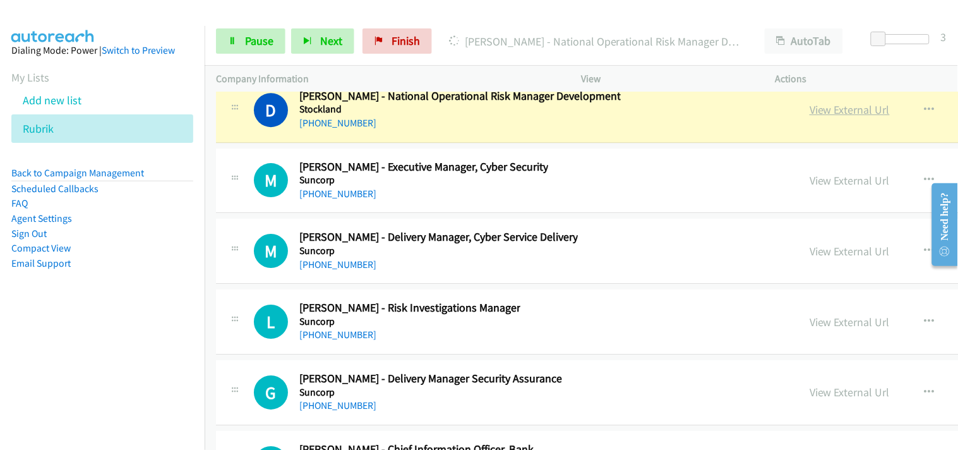
click at [810, 117] on link "View External Url" at bounding box center [850, 109] width 80 height 15
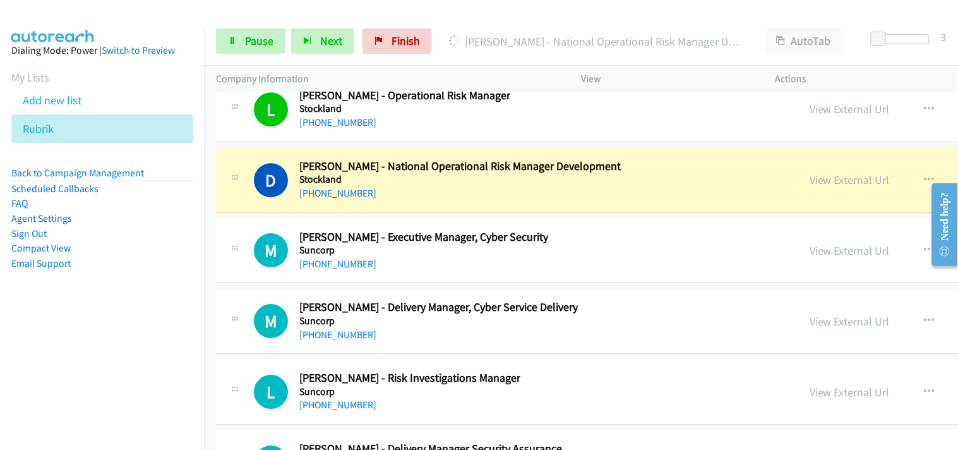
scroll to position [19364, 0]
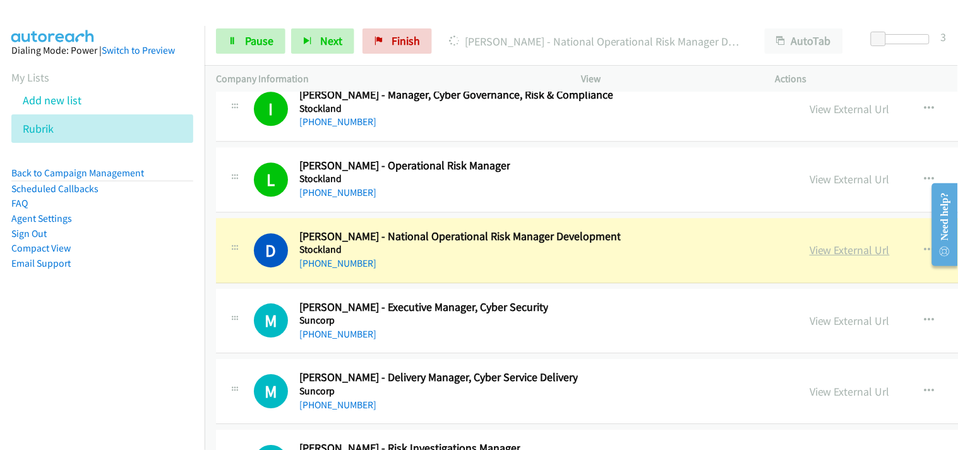
click at [810, 255] on link "View External Url" at bounding box center [850, 249] width 80 height 15
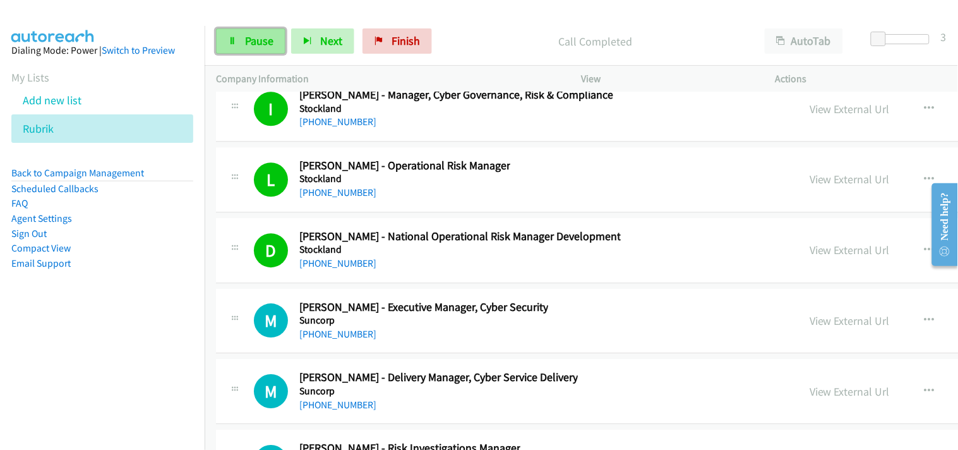
click at [242, 51] on link "Pause" at bounding box center [250, 40] width 69 height 25
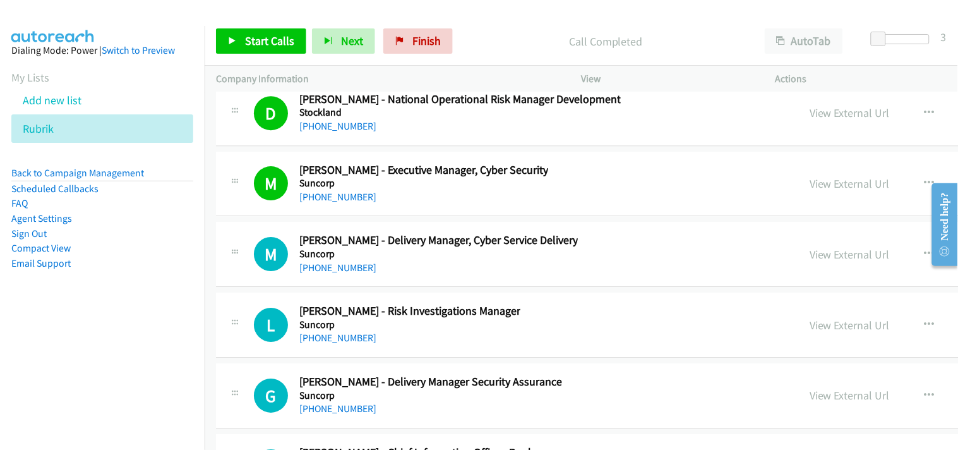
scroll to position [19504, 0]
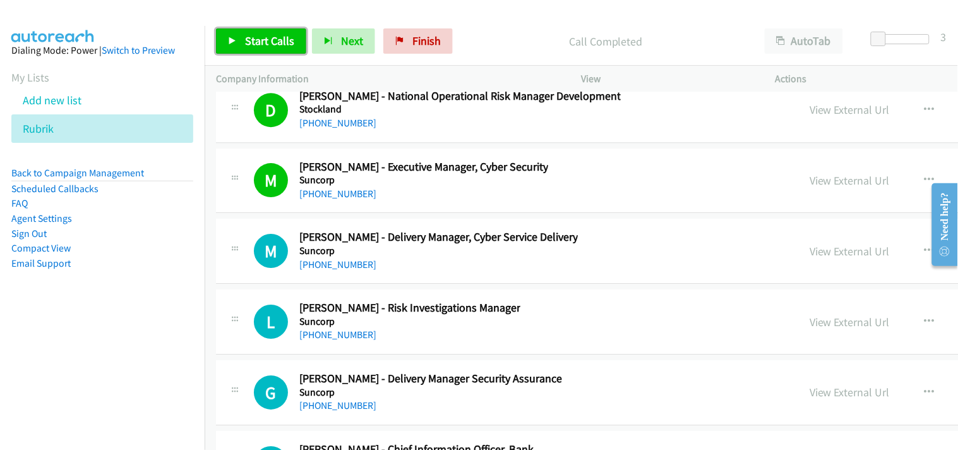
click at [266, 41] on span "Start Calls" at bounding box center [269, 40] width 49 height 15
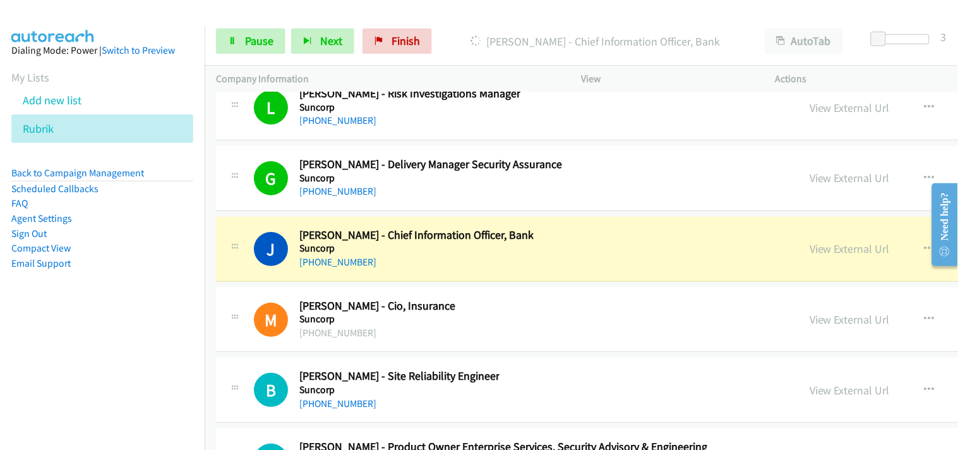
scroll to position [19785, 0]
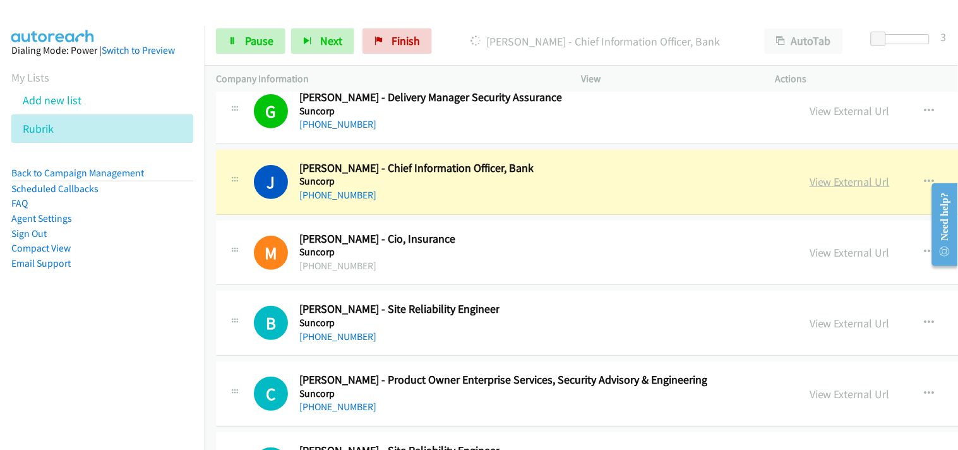
click at [810, 188] on link "View External Url" at bounding box center [850, 181] width 80 height 15
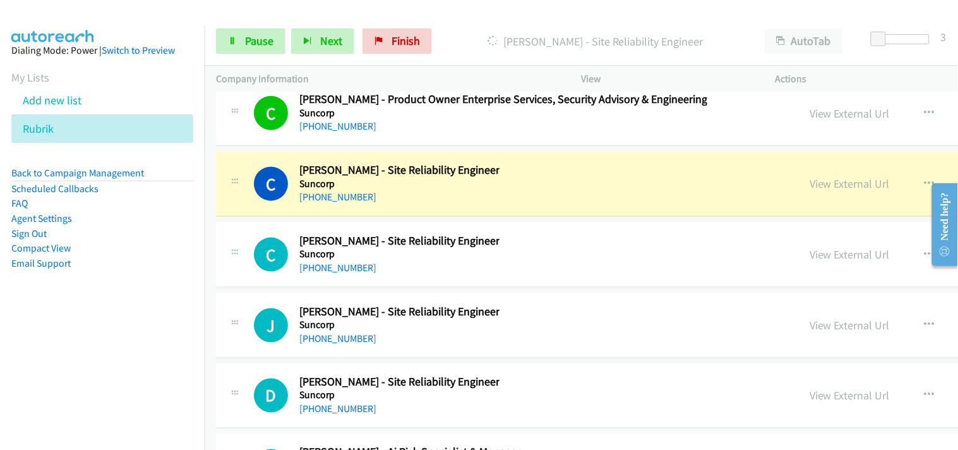
scroll to position [20136, 0]
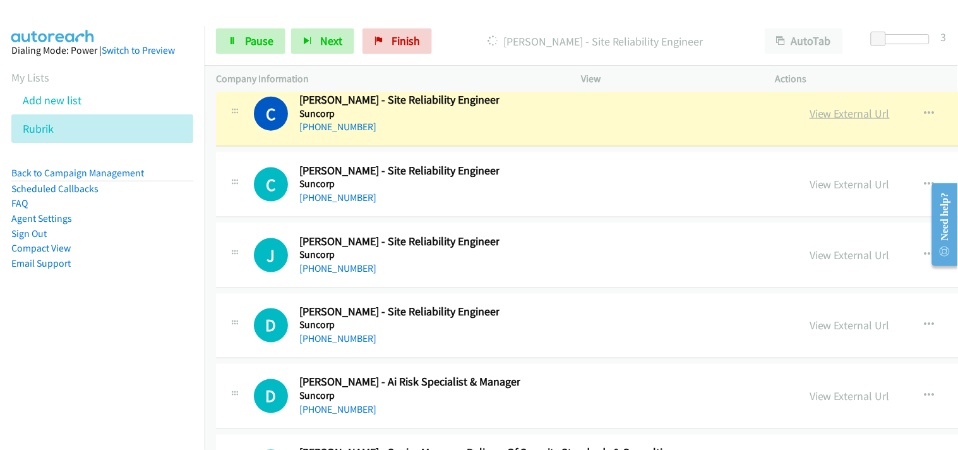
click at [810, 118] on link "View External Url" at bounding box center [850, 113] width 80 height 15
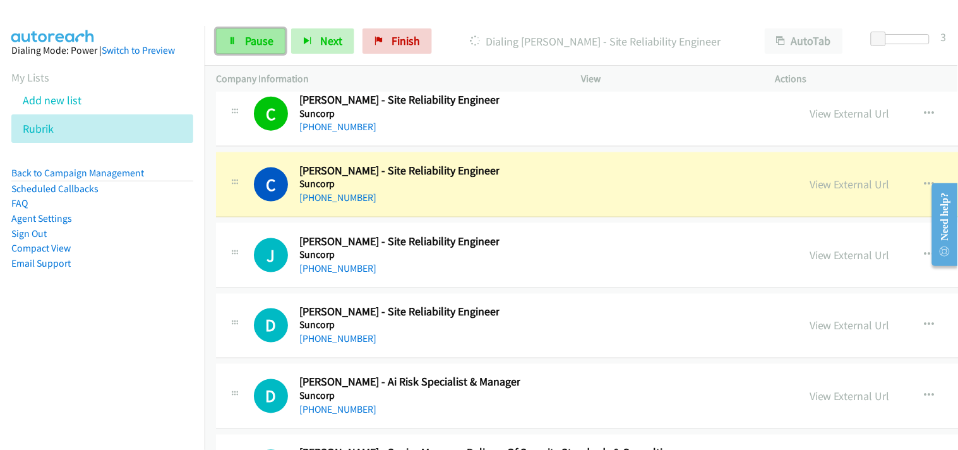
click at [245, 53] on link "Pause" at bounding box center [250, 40] width 69 height 25
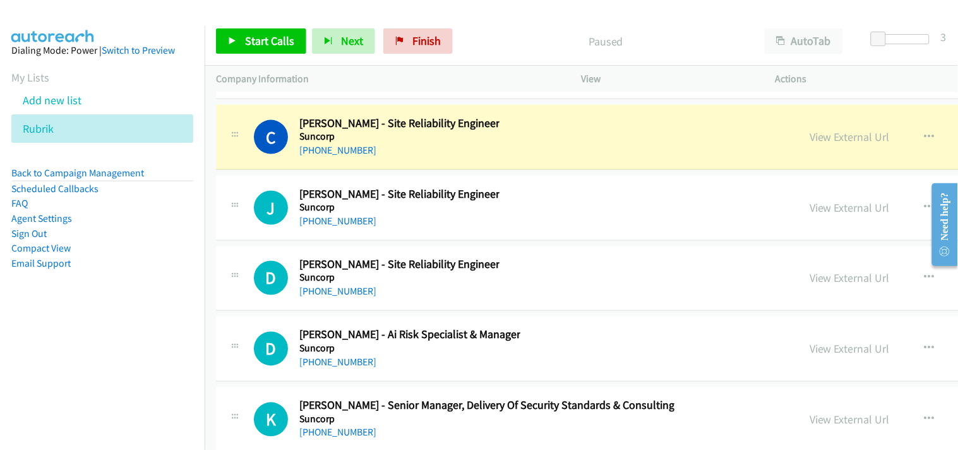
scroll to position [20206, 0]
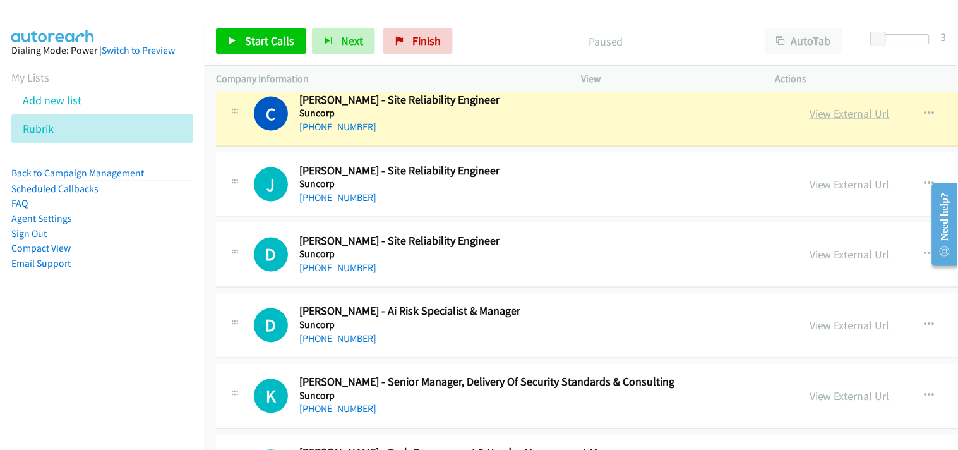
click at [810, 121] on link "View External Url" at bounding box center [850, 113] width 80 height 15
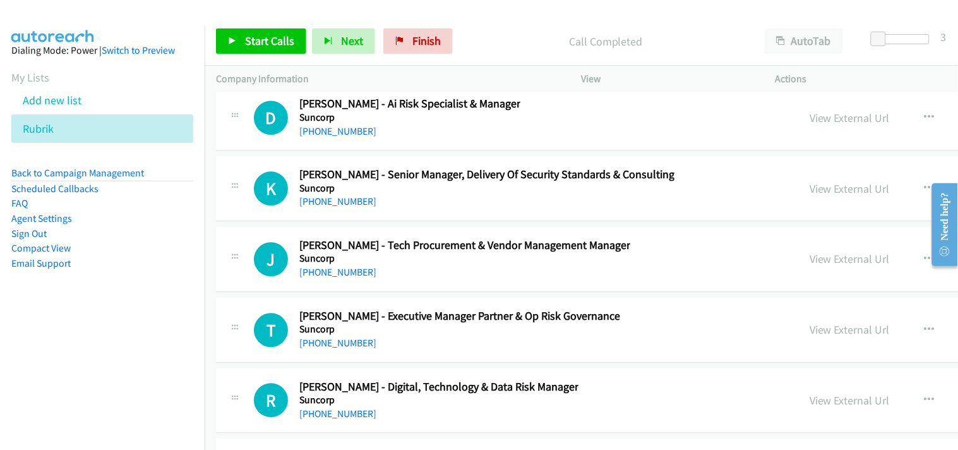
scroll to position [20417, 0]
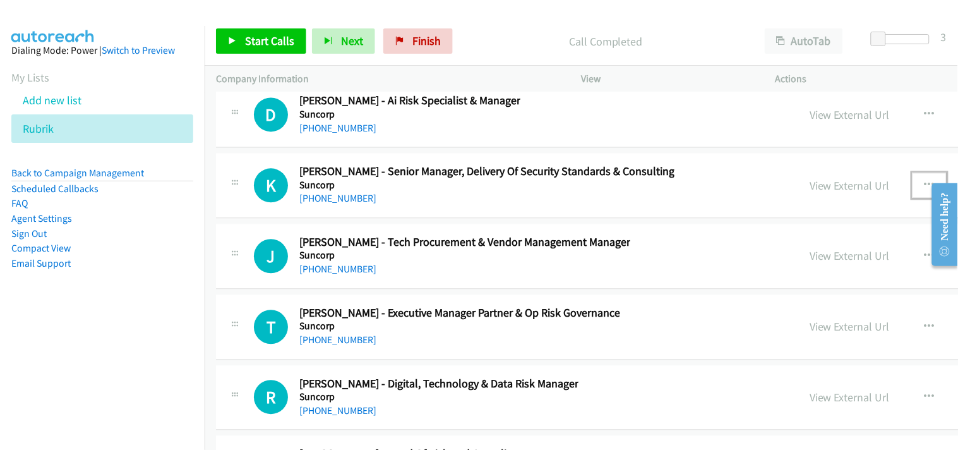
click at [924, 190] on icon "button" at bounding box center [929, 186] width 10 height 10
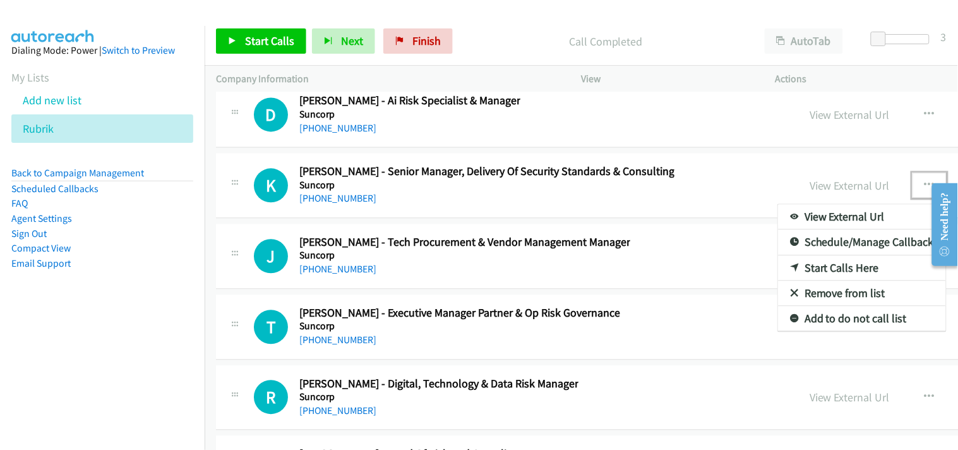
click at [778, 272] on link "Start Calls Here" at bounding box center [862, 268] width 168 height 25
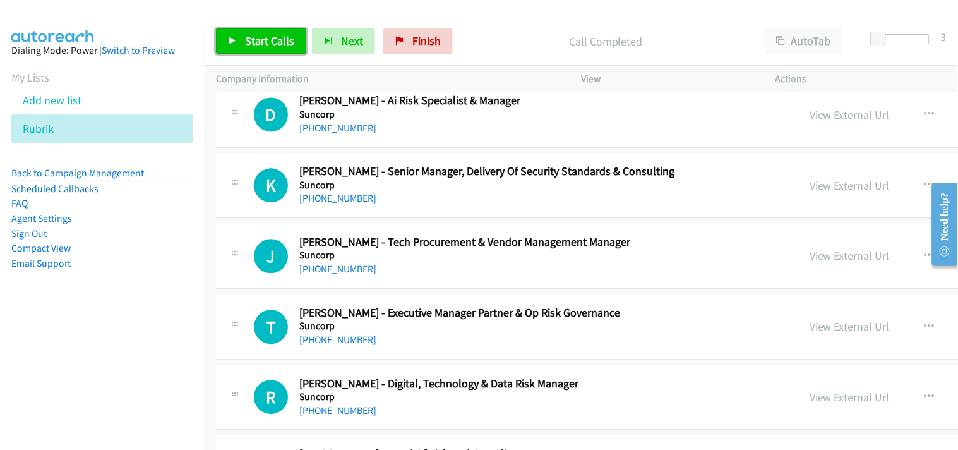
click at [264, 44] on span "Start Calls" at bounding box center [269, 40] width 49 height 15
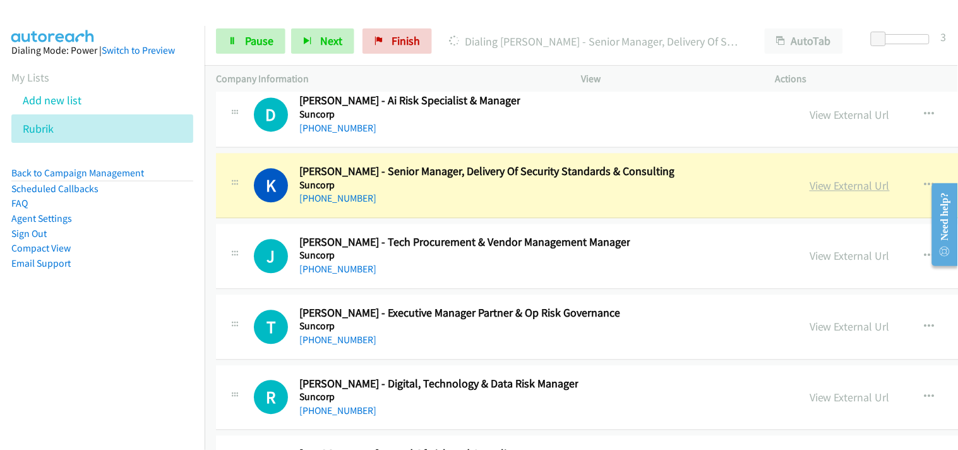
click at [810, 193] on link "View External Url" at bounding box center [850, 186] width 80 height 15
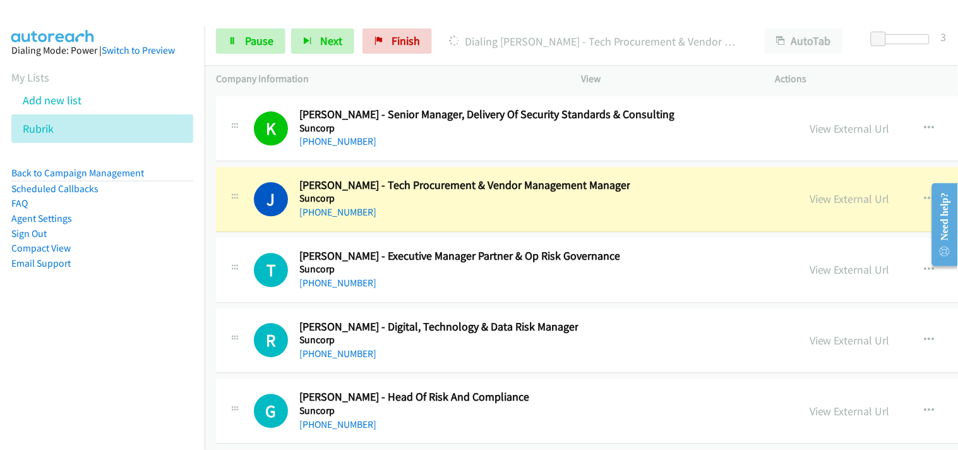
scroll to position [20557, 0]
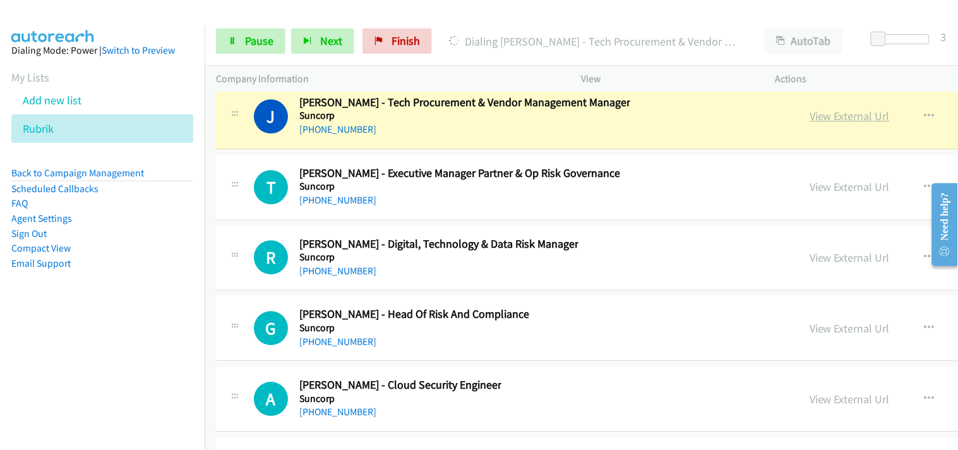
click at [810, 123] on link "View External Url" at bounding box center [850, 116] width 80 height 15
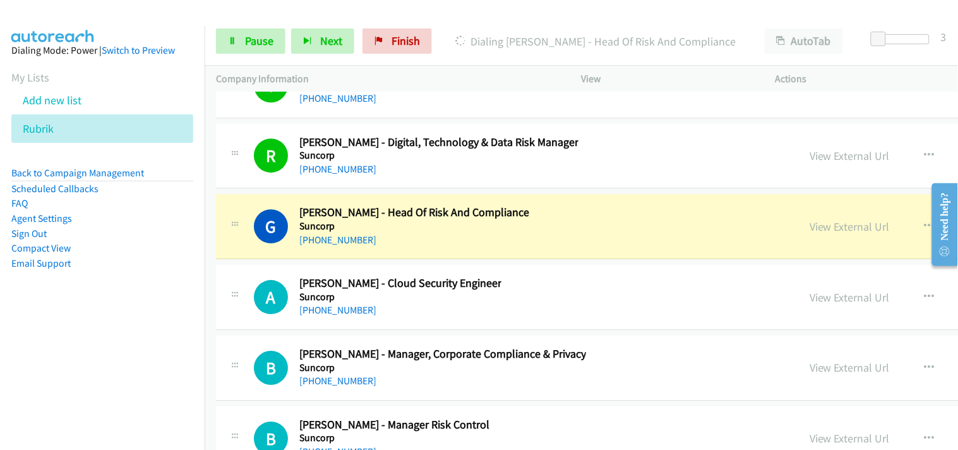
scroll to position [20697, 0]
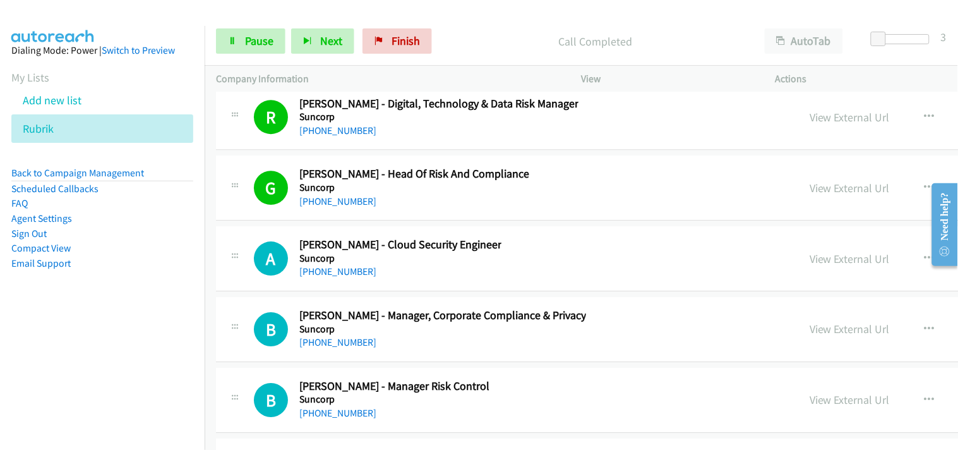
click at [247, 55] on div "Start Calls Pause Next Finish Call Completed AutoTab AutoTab 3" at bounding box center [581, 41] width 753 height 49
click at [249, 42] on span "Pause" at bounding box center [259, 40] width 28 height 15
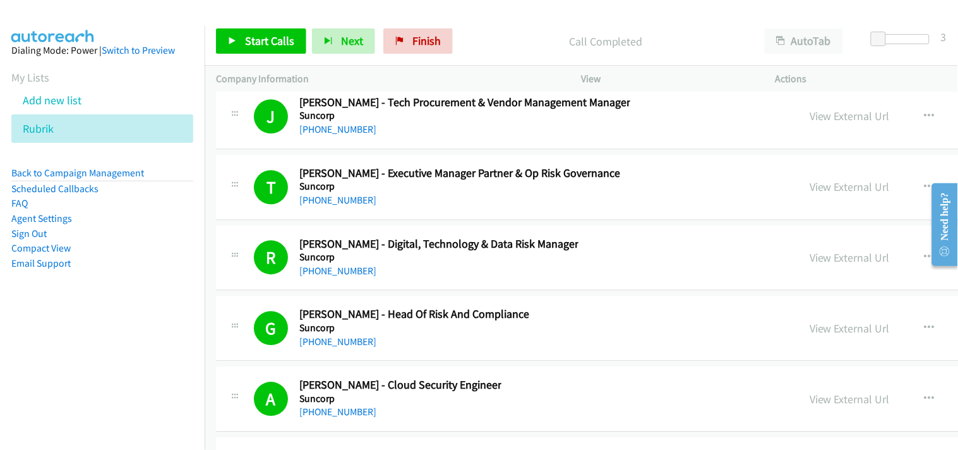
scroll to position [20627, 0]
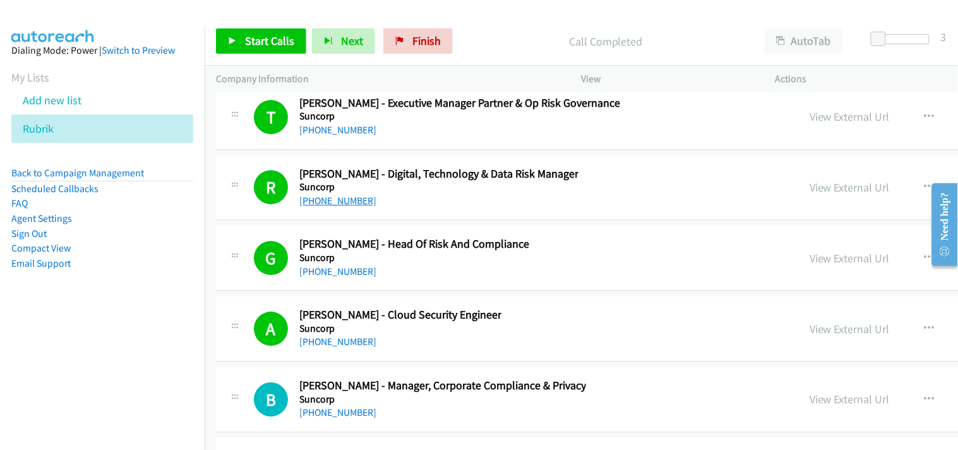
click at [325, 206] on link "[PHONE_NUMBER]" at bounding box center [337, 200] width 77 height 12
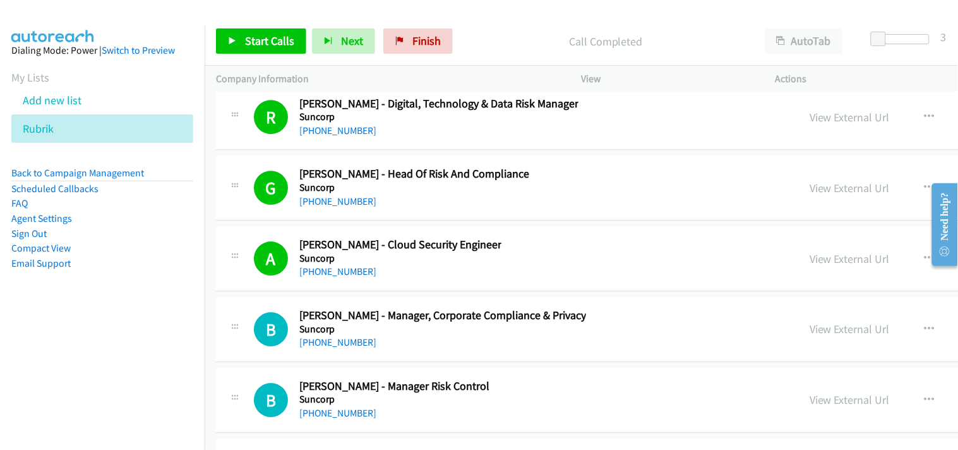
scroll to position [20838, 0]
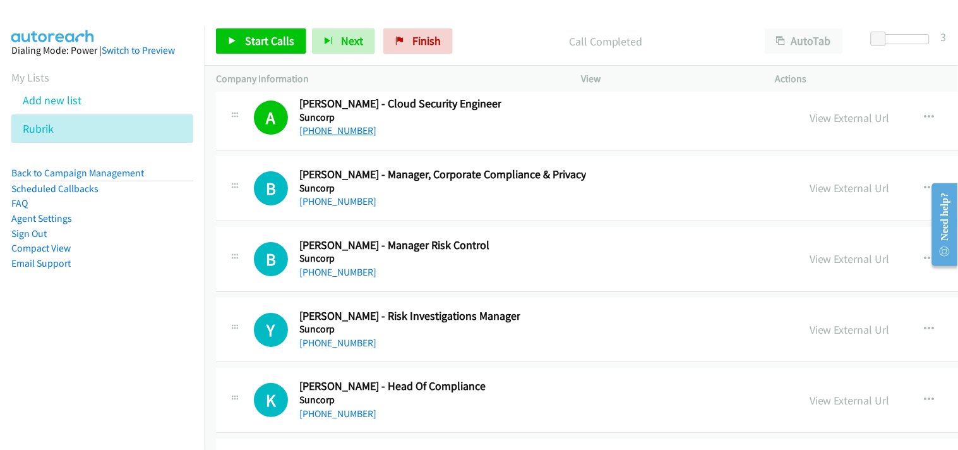
click at [333, 136] on link "[PHONE_NUMBER]" at bounding box center [337, 130] width 77 height 12
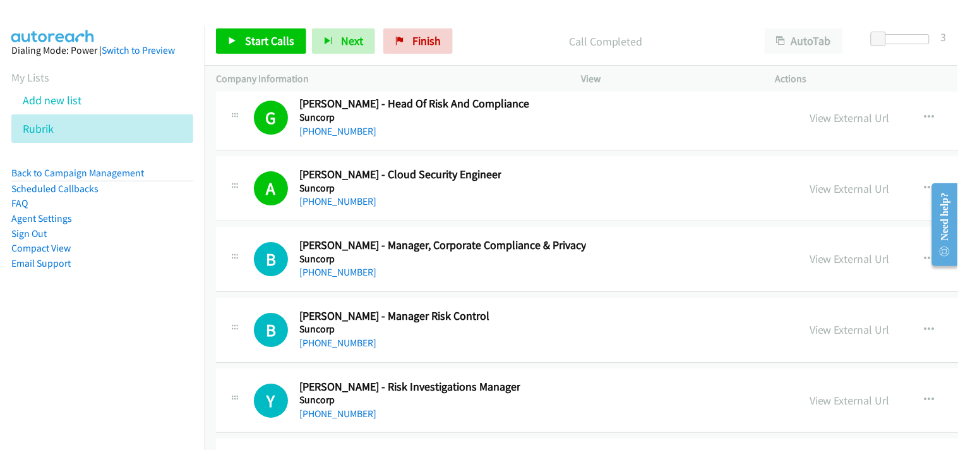
scroll to position [20908, 0]
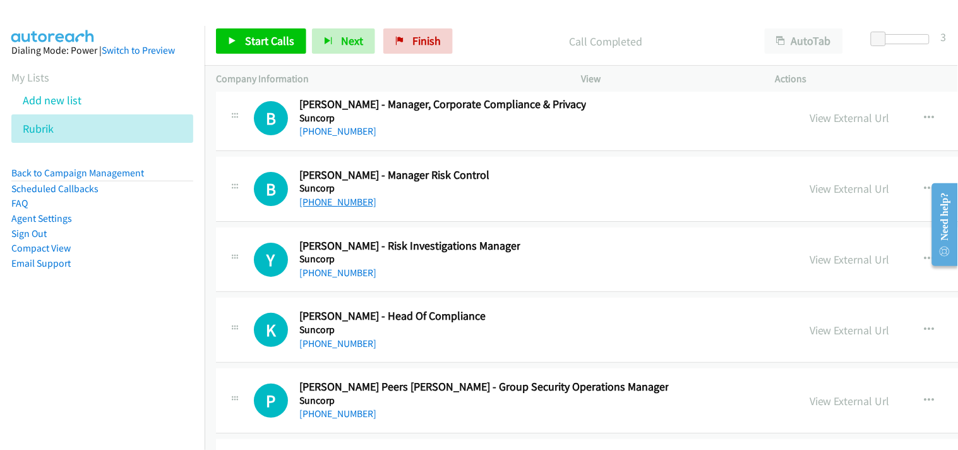
click at [337, 208] on link "[PHONE_NUMBER]" at bounding box center [337, 202] width 77 height 12
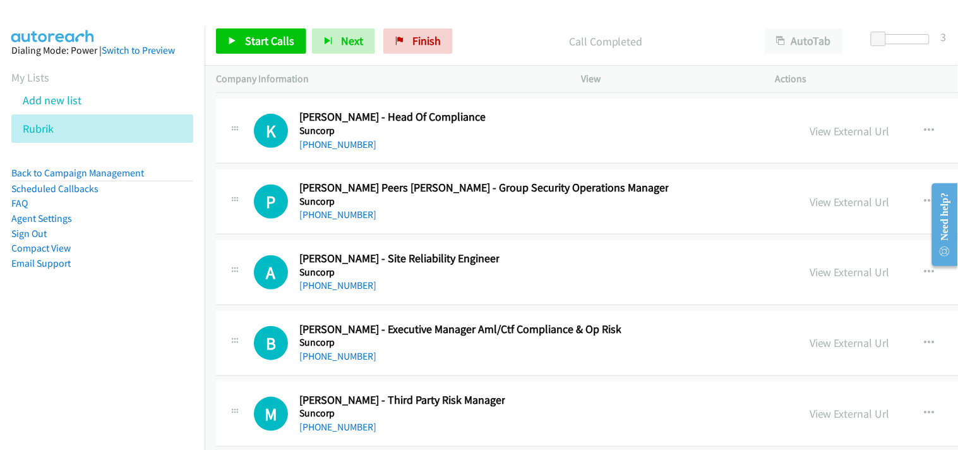
scroll to position [21118, 0]
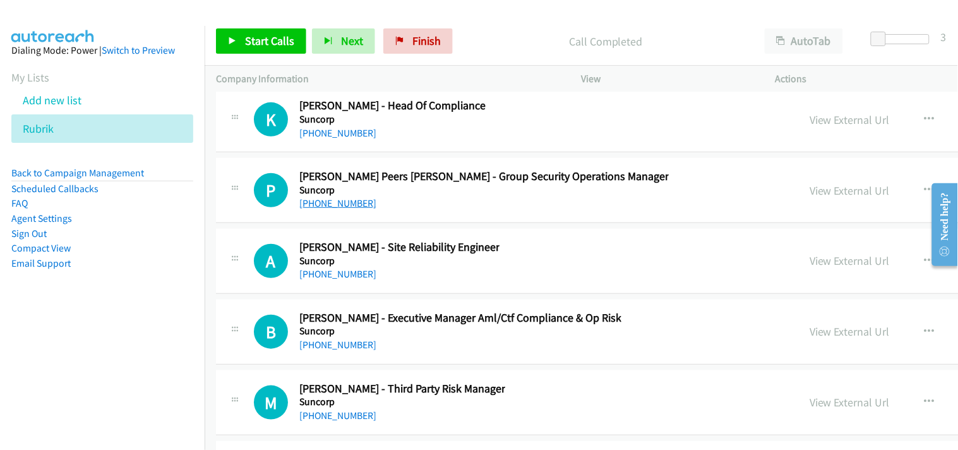
click at [311, 209] on link "[PHONE_NUMBER]" at bounding box center [337, 203] width 77 height 12
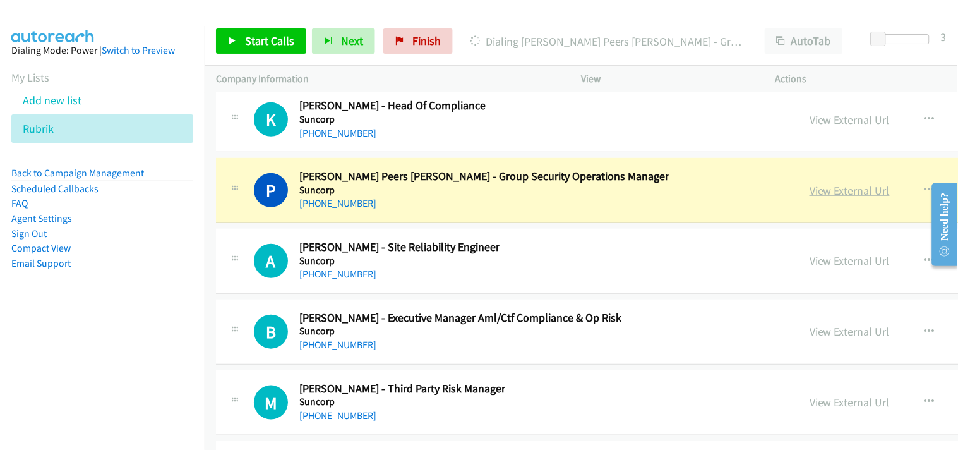
click at [810, 196] on link "View External Url" at bounding box center [850, 190] width 80 height 15
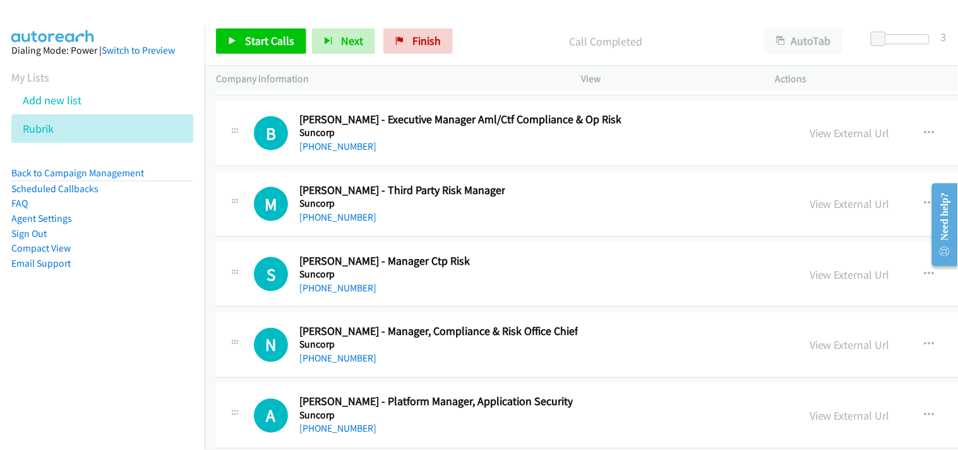
scroll to position [21328, 0]
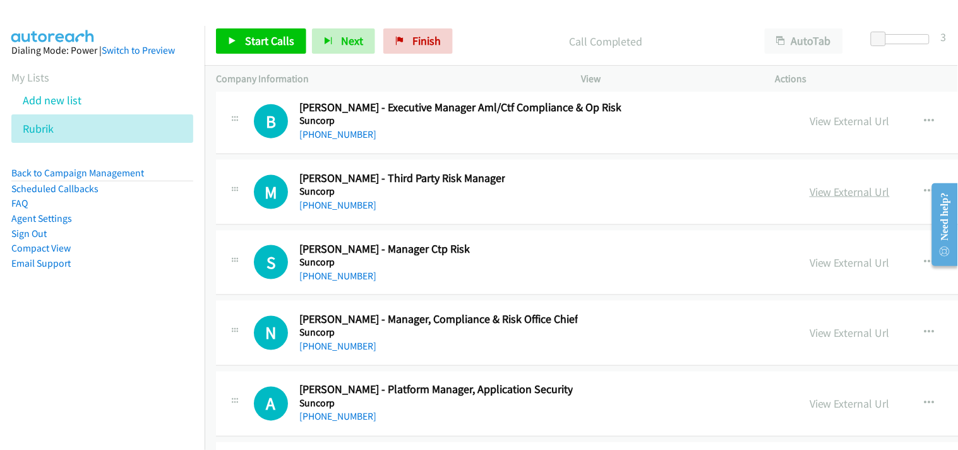
click at [810, 198] on link "View External Url" at bounding box center [850, 191] width 80 height 15
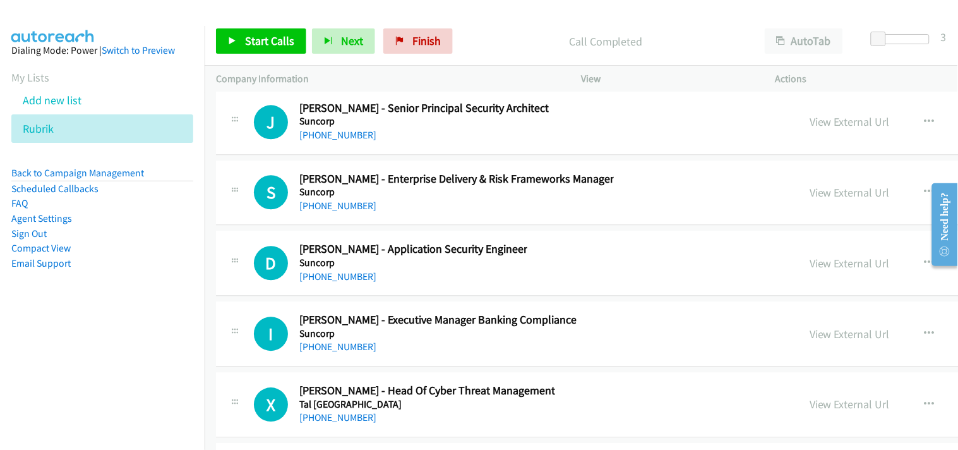
scroll to position [21820, 0]
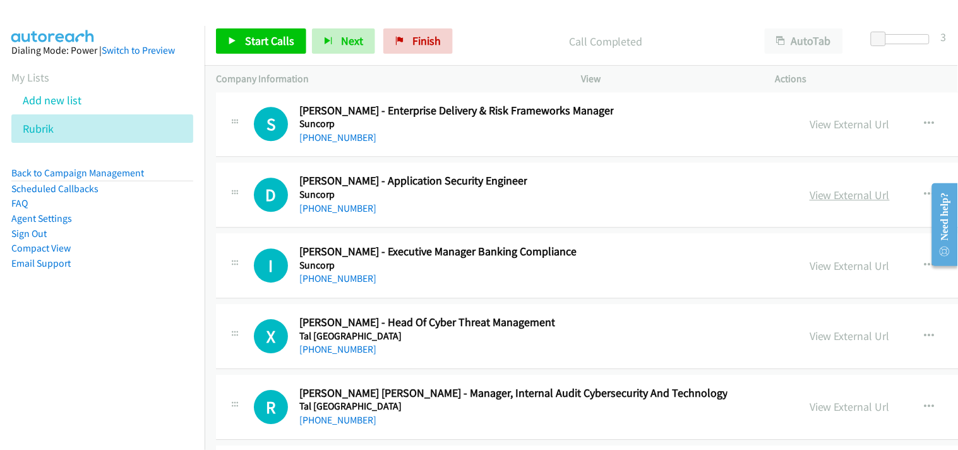
click at [810, 202] on link "View External Url" at bounding box center [850, 195] width 80 height 15
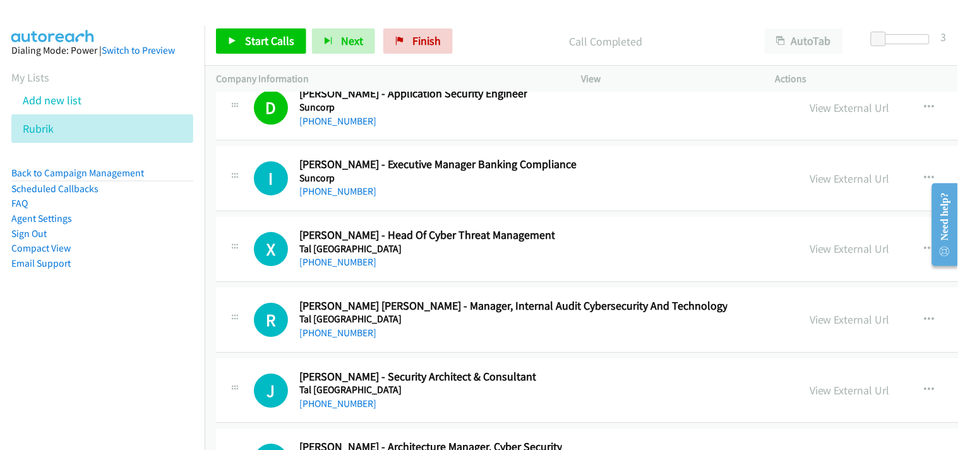
scroll to position [21890, 0]
